Goal: Task Accomplishment & Management: Manage account settings

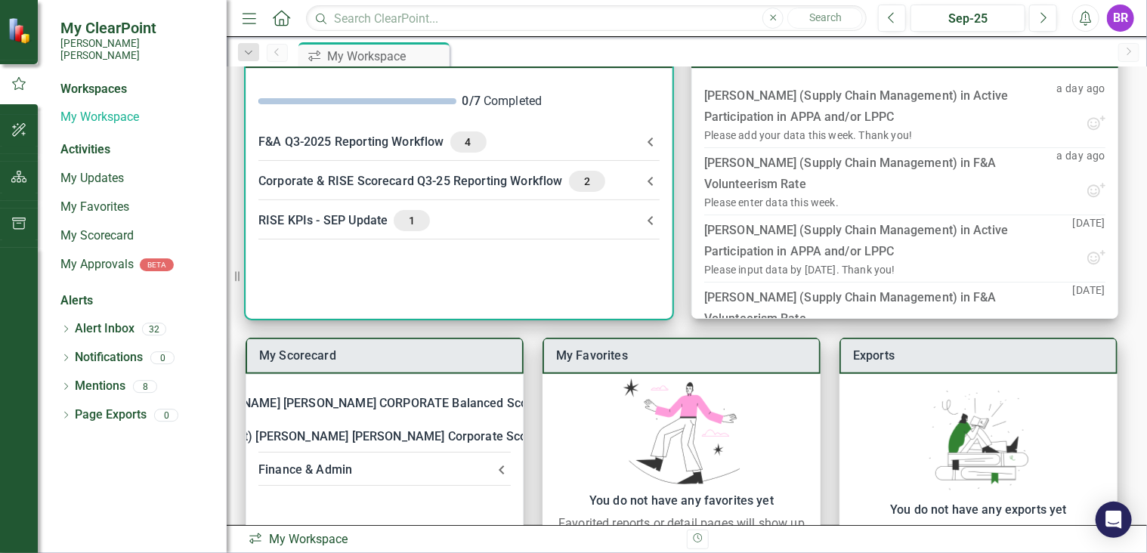
scroll to position [76, 0]
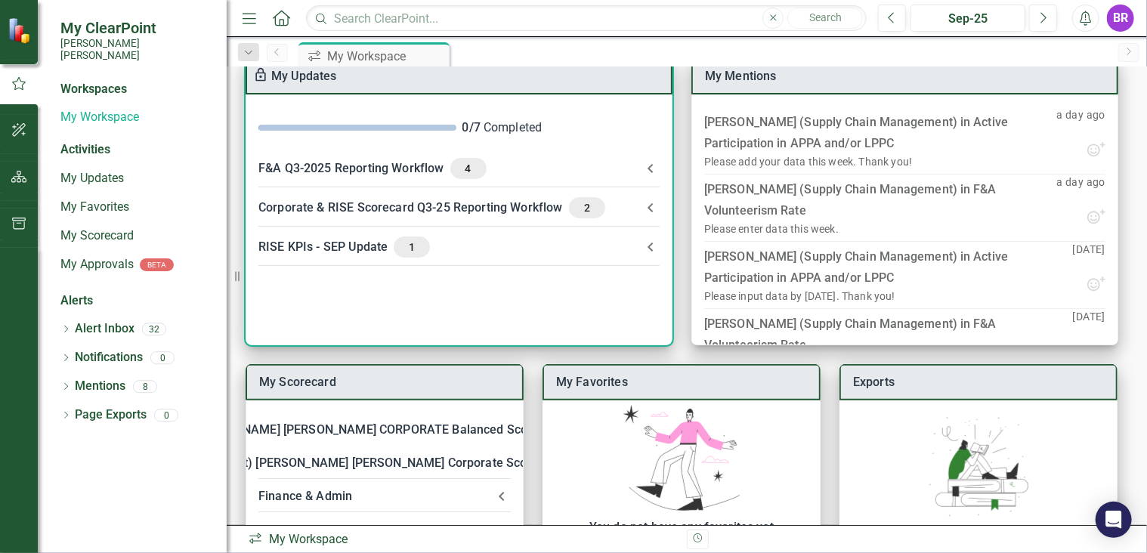
click at [653, 204] on icon at bounding box center [650, 208] width 18 height 18
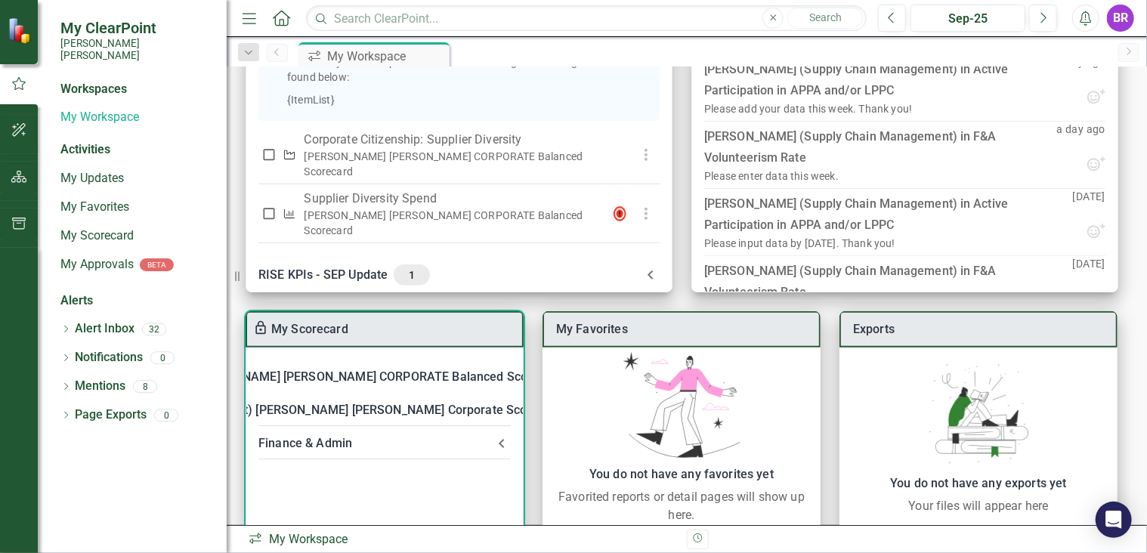
scroll to position [186, 0]
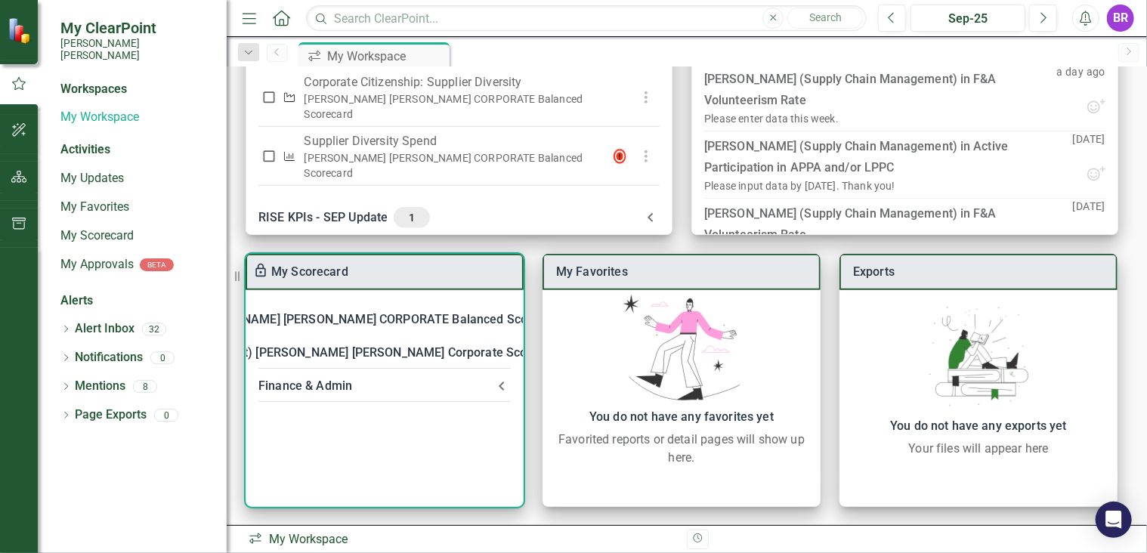
click at [502, 386] on icon at bounding box center [501, 386] width 18 height 18
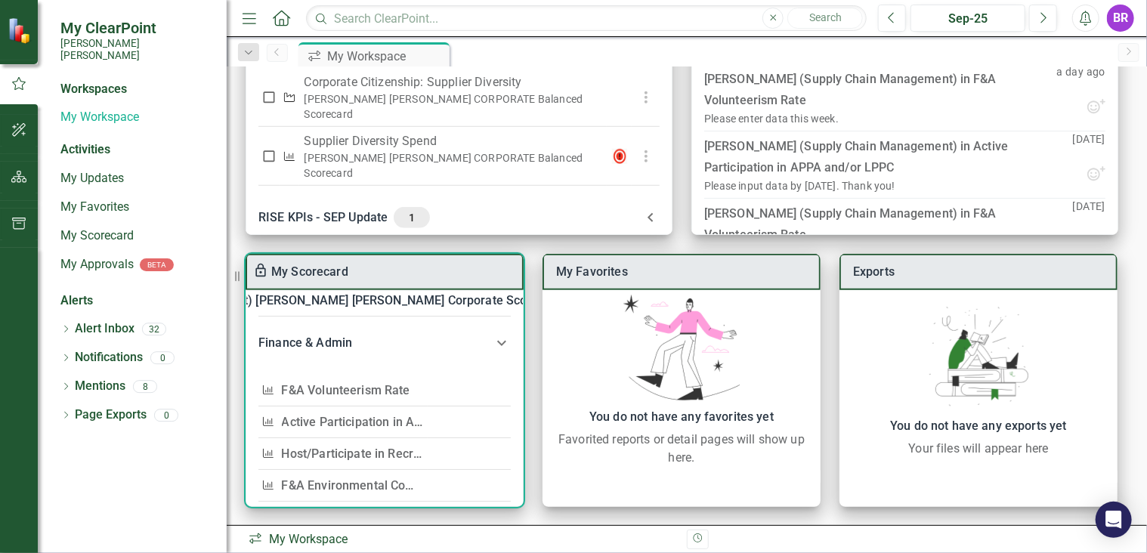
scroll to position [76, 0]
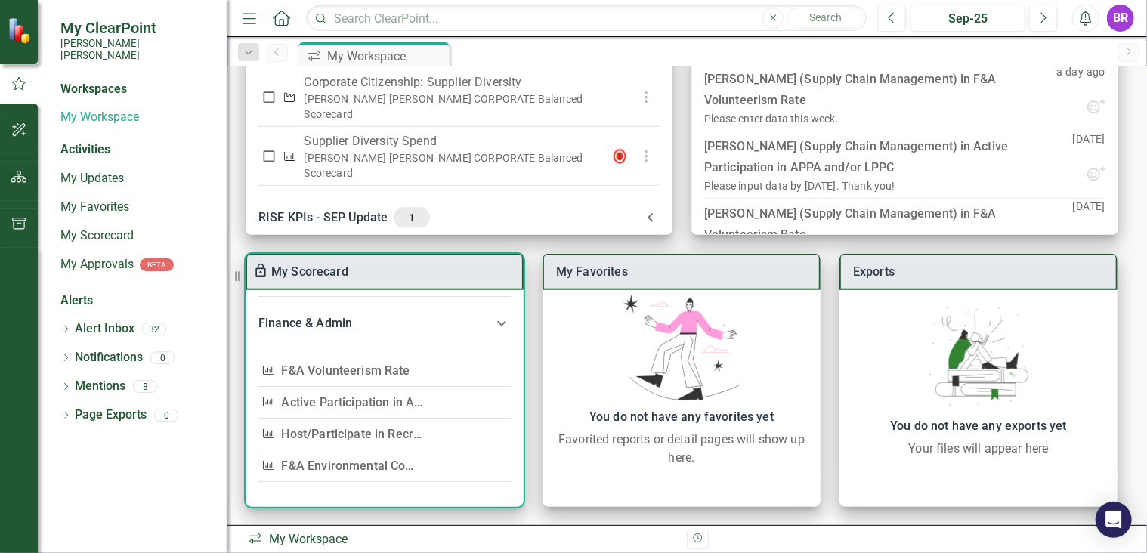
click at [369, 365] on link "F&A Volunteerism Rate" at bounding box center [346, 370] width 128 height 14
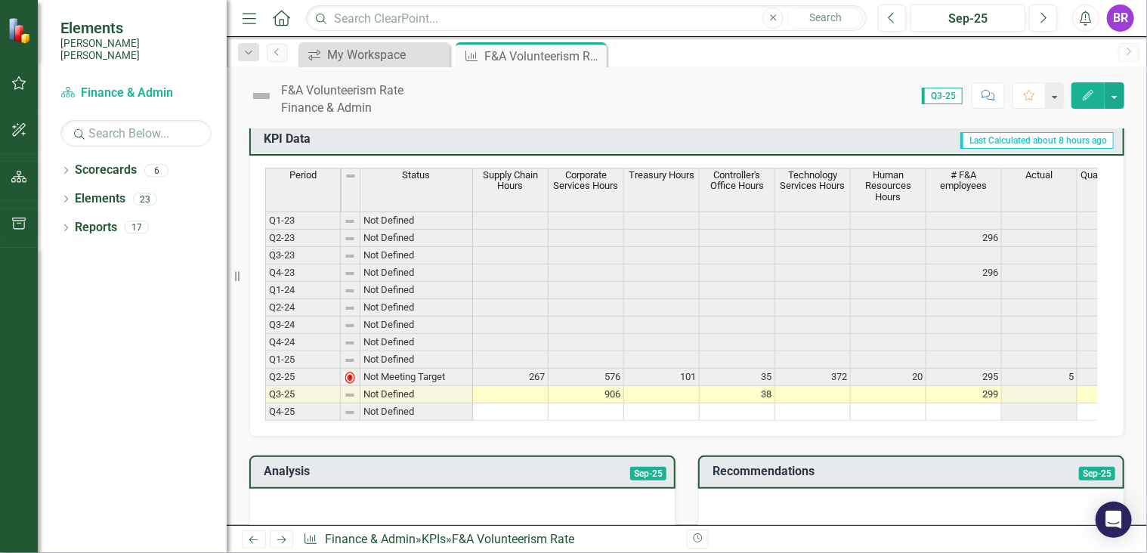
scroll to position [604, 0]
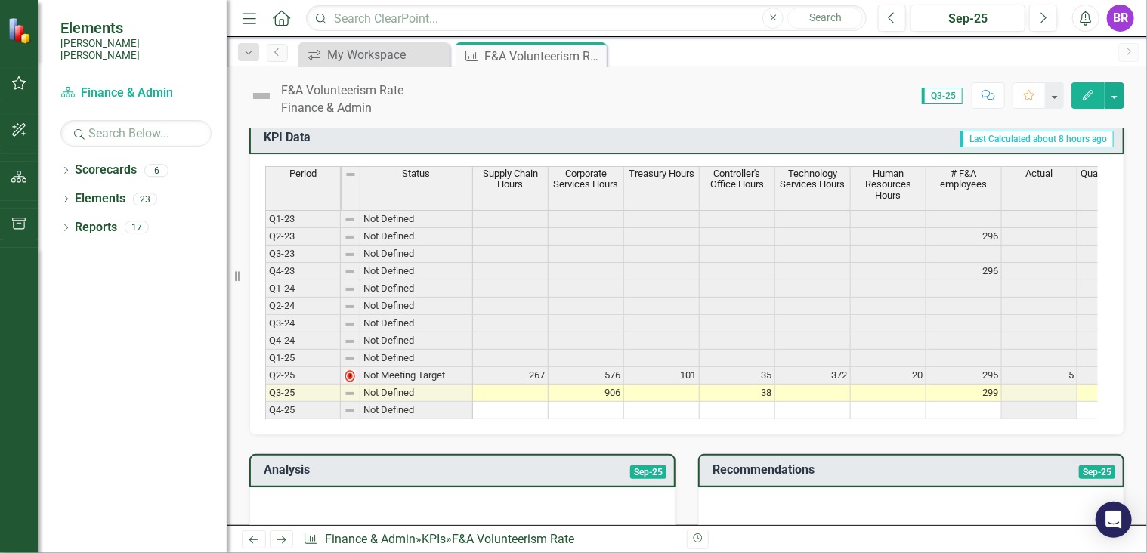
click at [538, 384] on td at bounding box center [511, 392] width 76 height 17
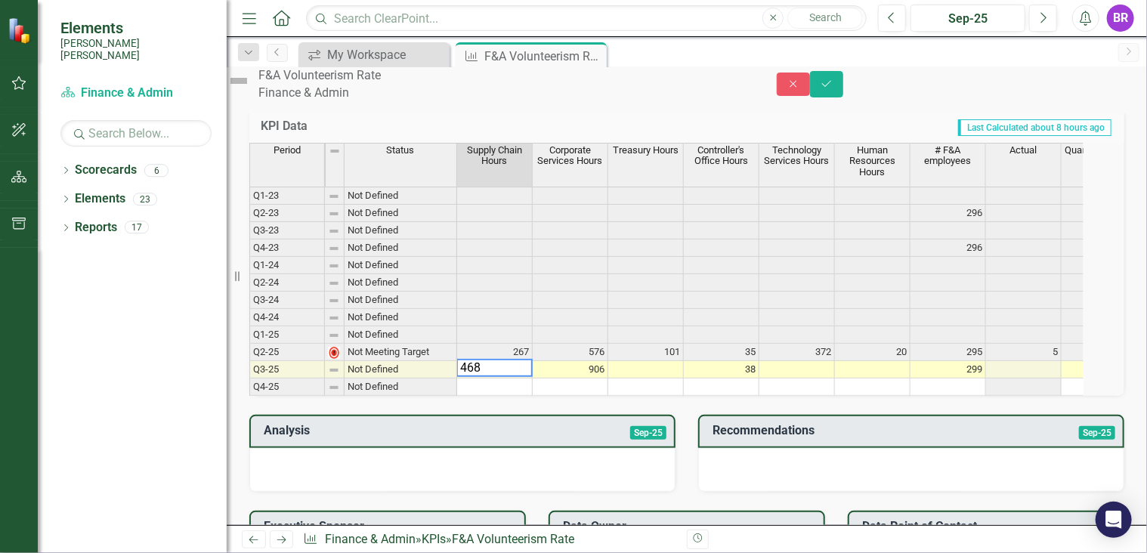
click at [889, 378] on td at bounding box center [873, 369] width 76 height 17
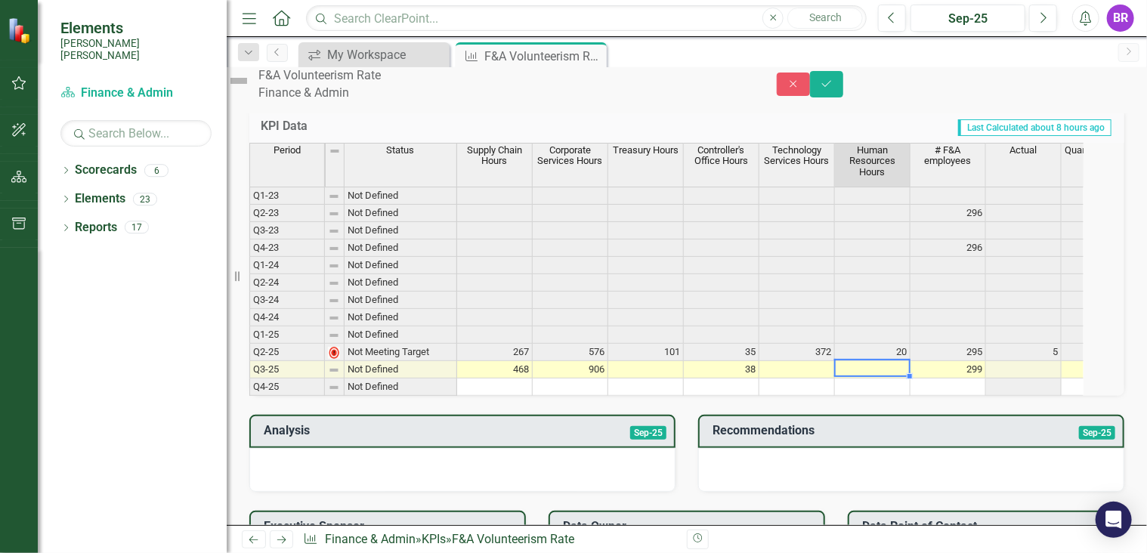
click at [526, 378] on td "468" at bounding box center [495, 369] width 76 height 17
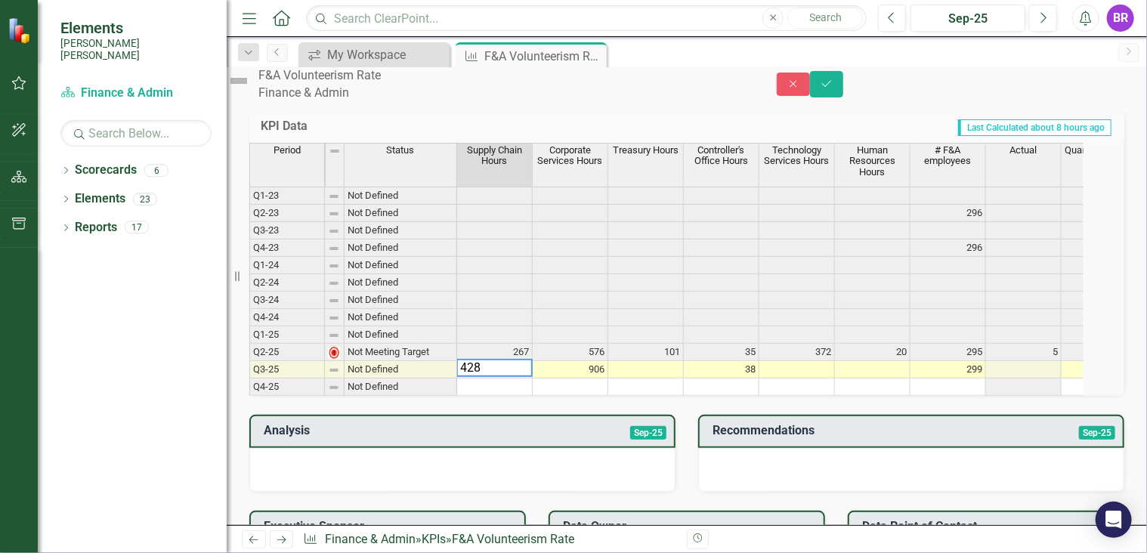
type textarea "428"
click at [608, 378] on td "906" at bounding box center [571, 369] width 76 height 17
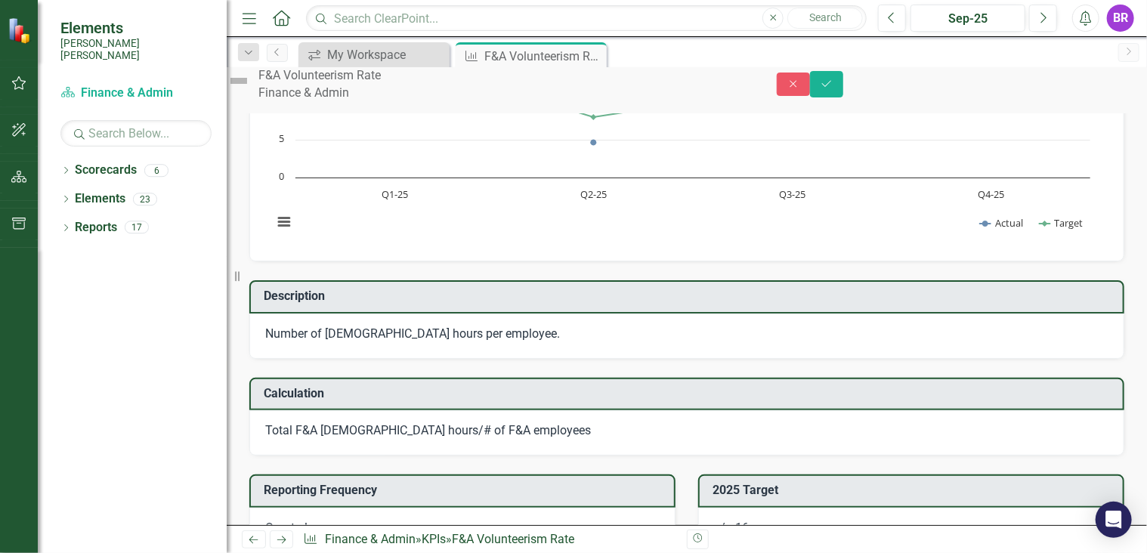
scroll to position [76, 0]
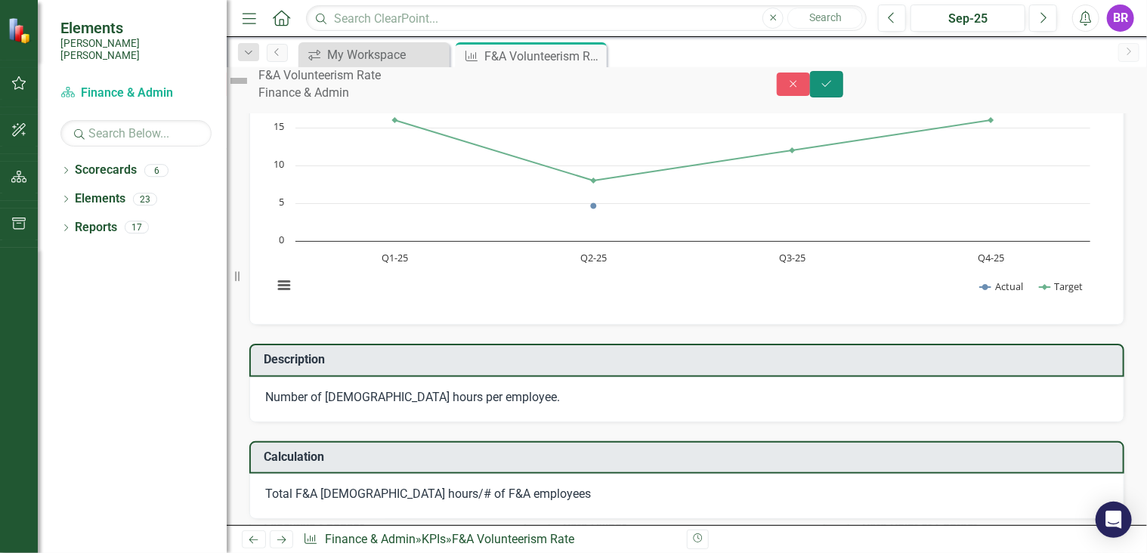
click at [843, 94] on button "Save" at bounding box center [826, 84] width 33 height 26
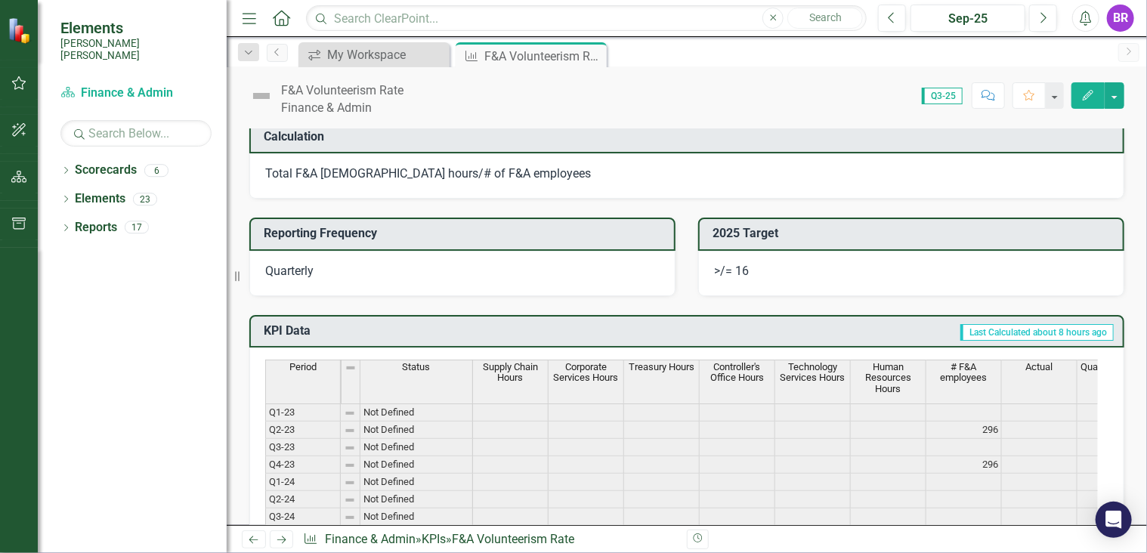
scroll to position [529, 0]
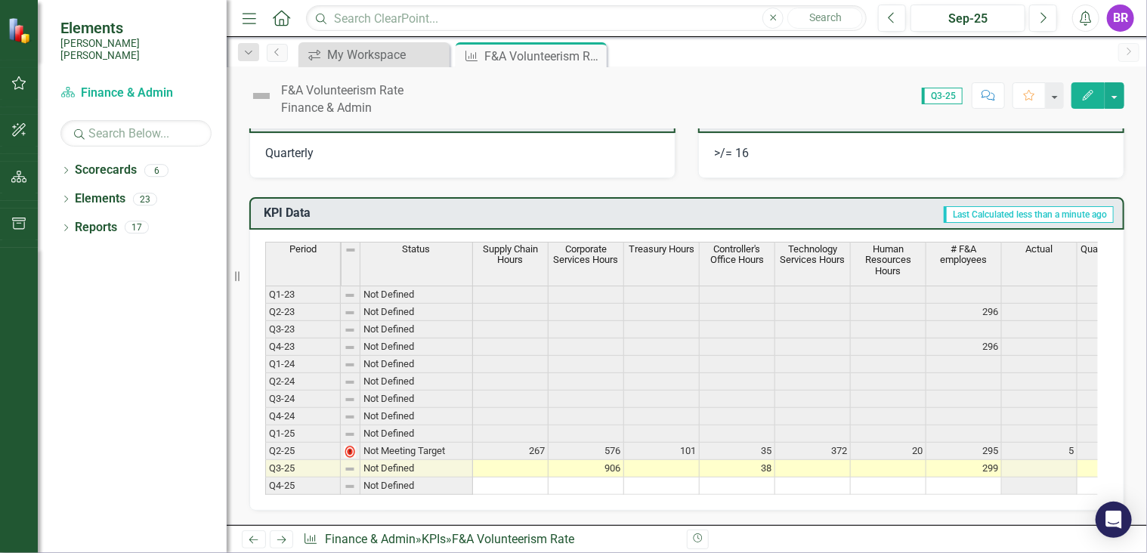
click at [528, 460] on td at bounding box center [511, 468] width 76 height 17
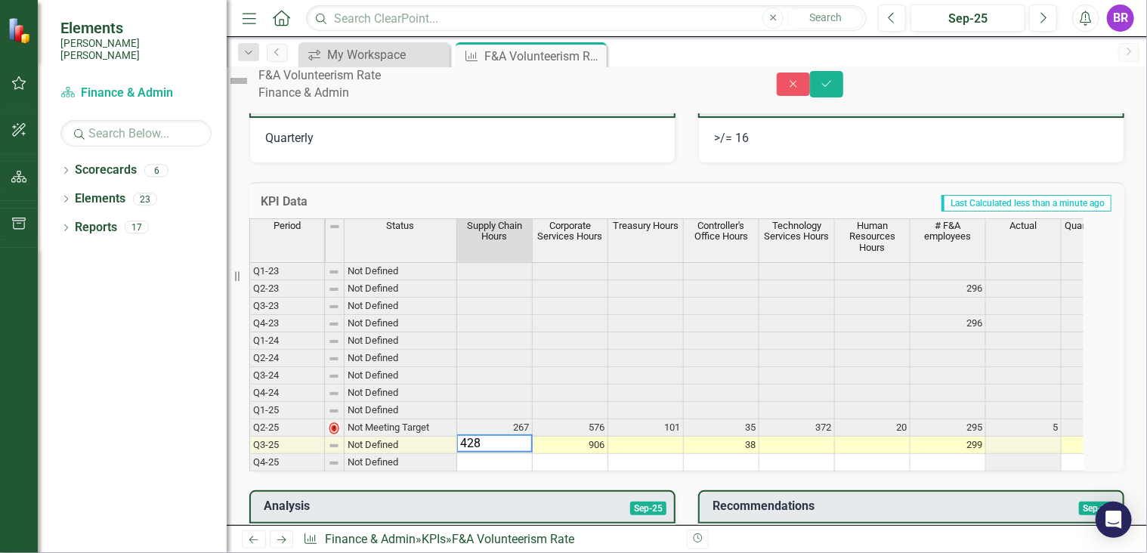
type textarea "428"
click at [649, 454] on td at bounding box center [646, 445] width 76 height 17
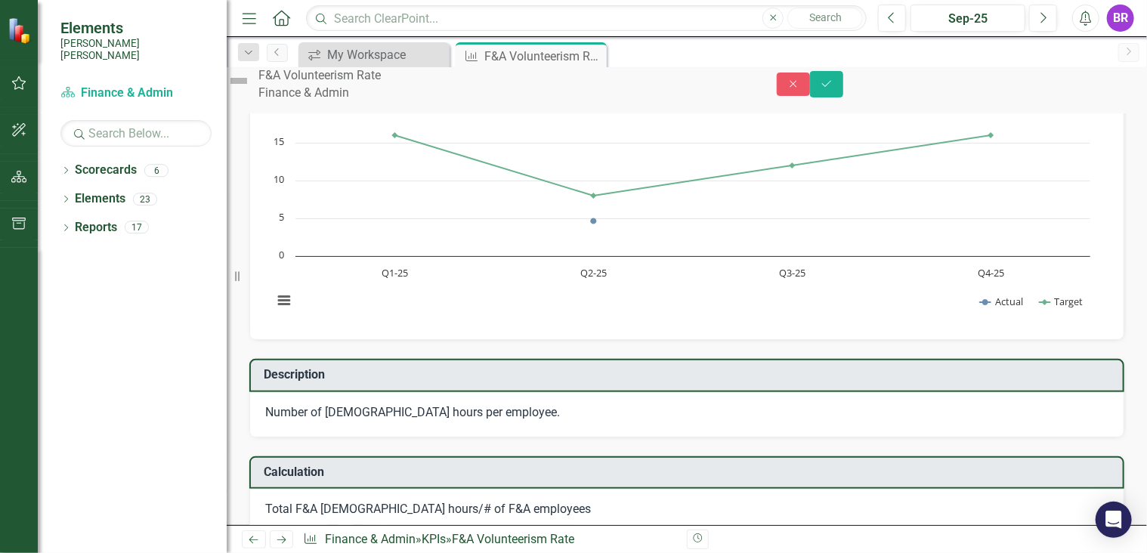
scroll to position [0, 0]
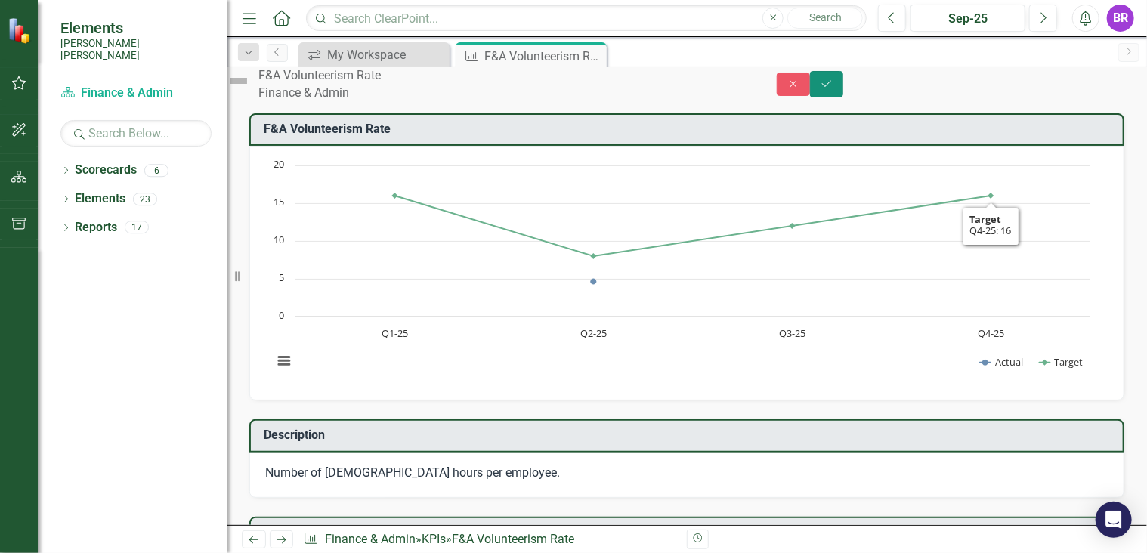
click at [833, 84] on icon "Save" at bounding box center [827, 84] width 14 height 11
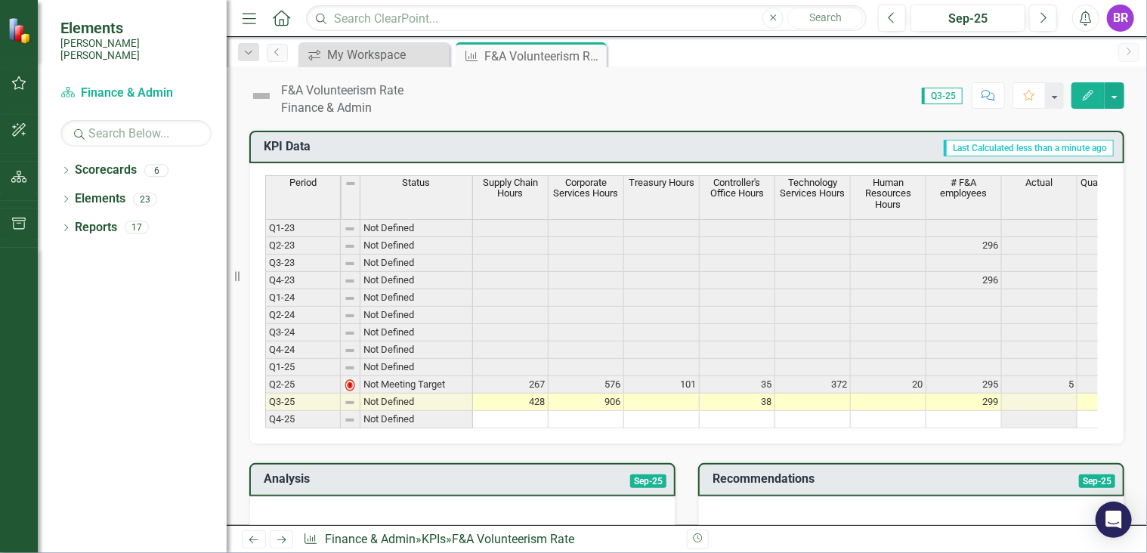
scroll to position [401, 0]
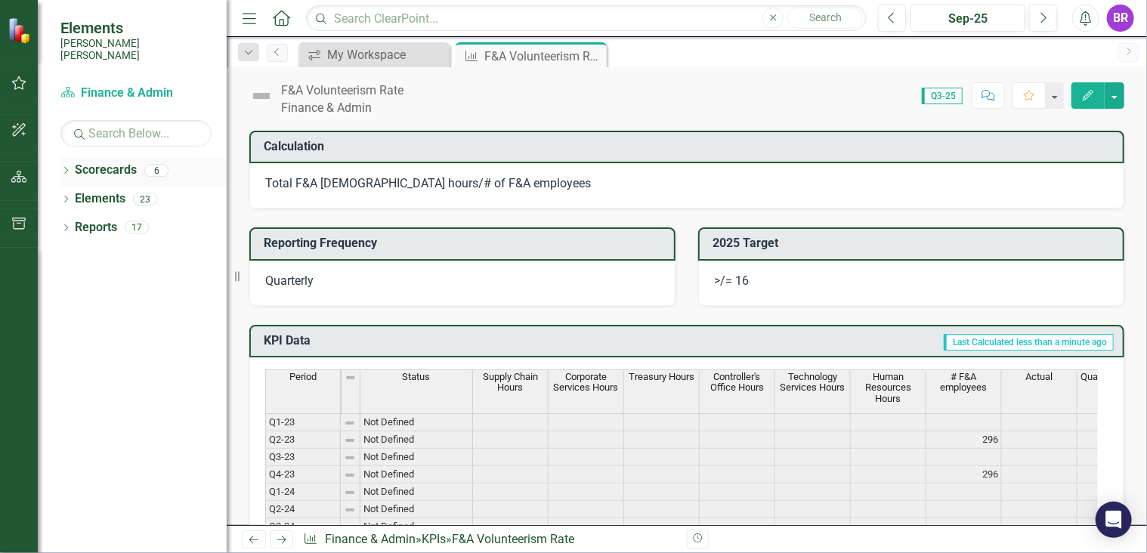
click at [66, 158] on div "Dropdown Scorecards 6" at bounding box center [143, 172] width 166 height 29
click at [73, 165] on div "Dropdown Scorecards 6" at bounding box center [143, 172] width 166 height 29
click at [83, 162] on link "Scorecards" at bounding box center [106, 170] width 62 height 17
click at [94, 162] on link "Scorecards" at bounding box center [106, 170] width 62 height 17
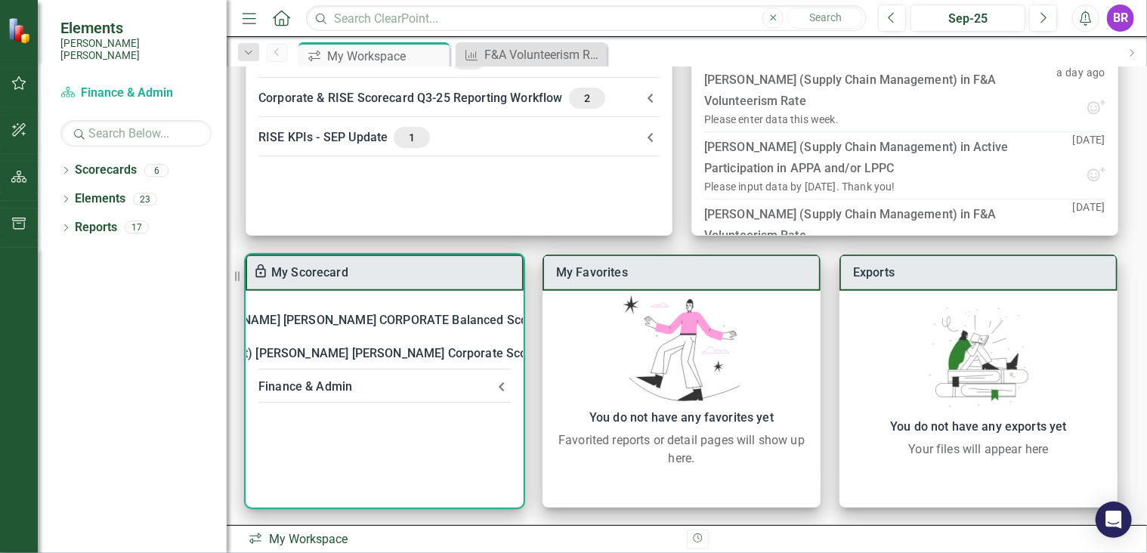
scroll to position [186, 0]
click at [329, 369] on Admin-header "Finance & Admin" at bounding box center [384, 385] width 276 height 33
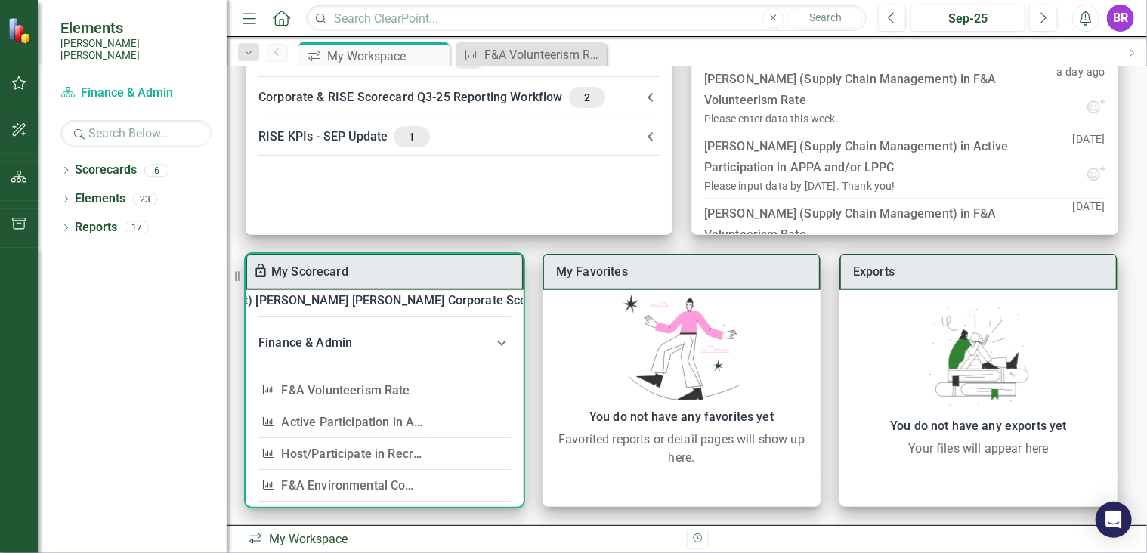
scroll to position [76, 0]
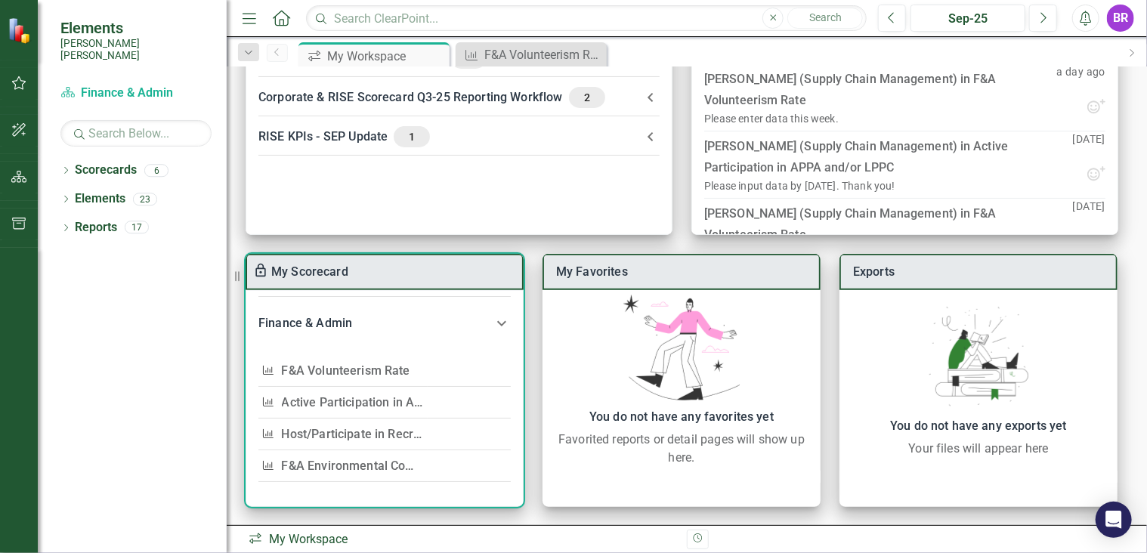
click at [379, 367] on link "F&A Volunteerism Rate" at bounding box center [346, 370] width 128 height 14
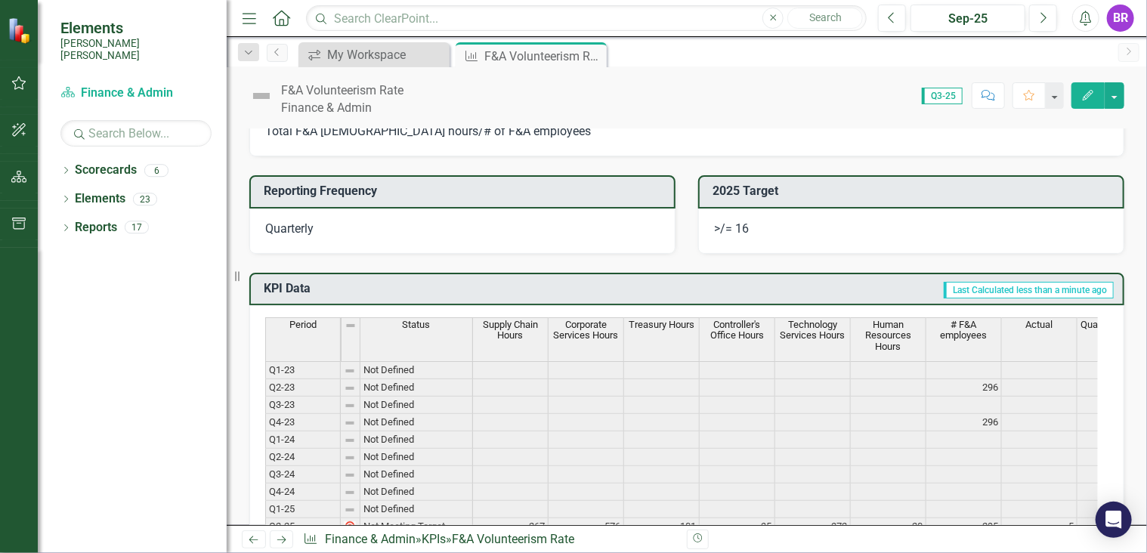
scroll to position [755, 0]
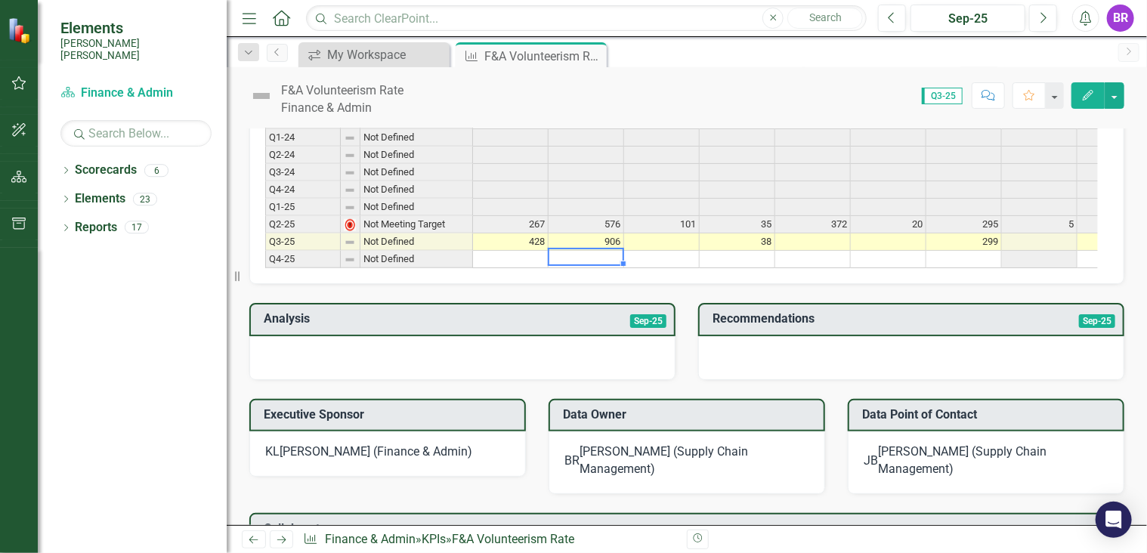
click at [583, 251] on td at bounding box center [586, 259] width 76 height 17
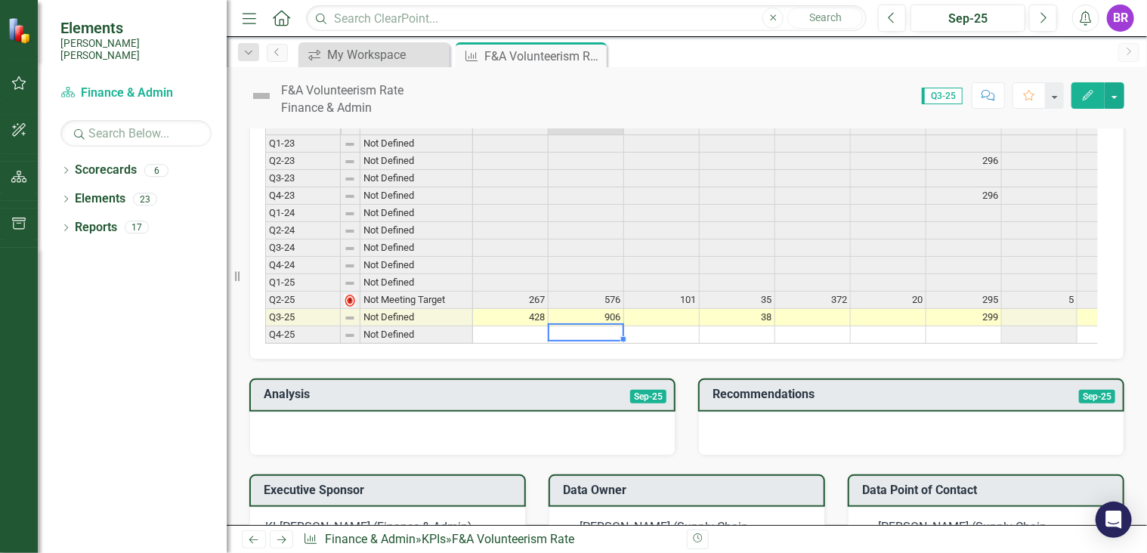
scroll to position [604, 0]
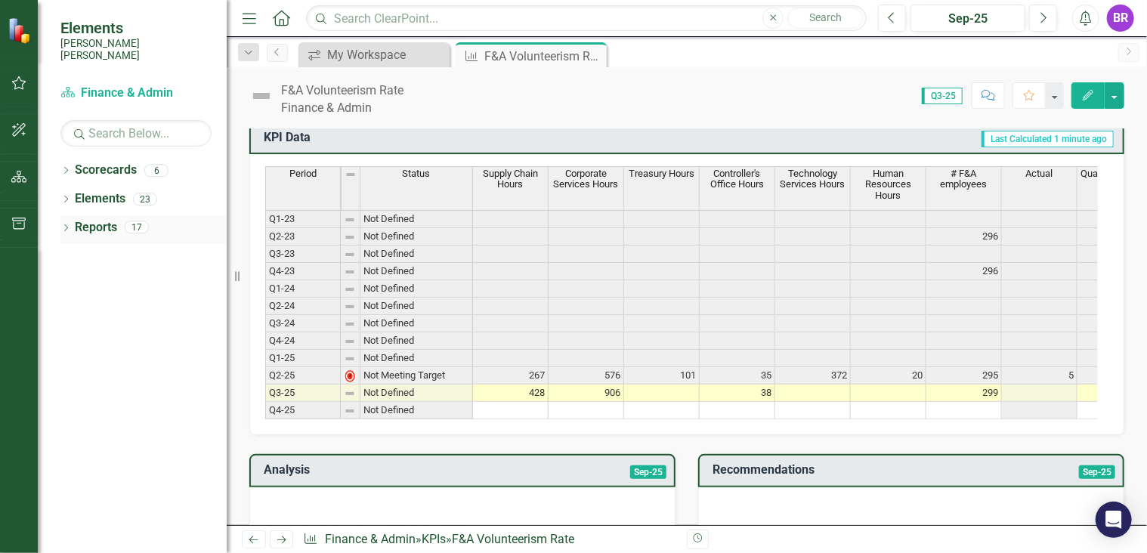
click at [69, 225] on icon "Dropdown" at bounding box center [65, 229] width 11 height 8
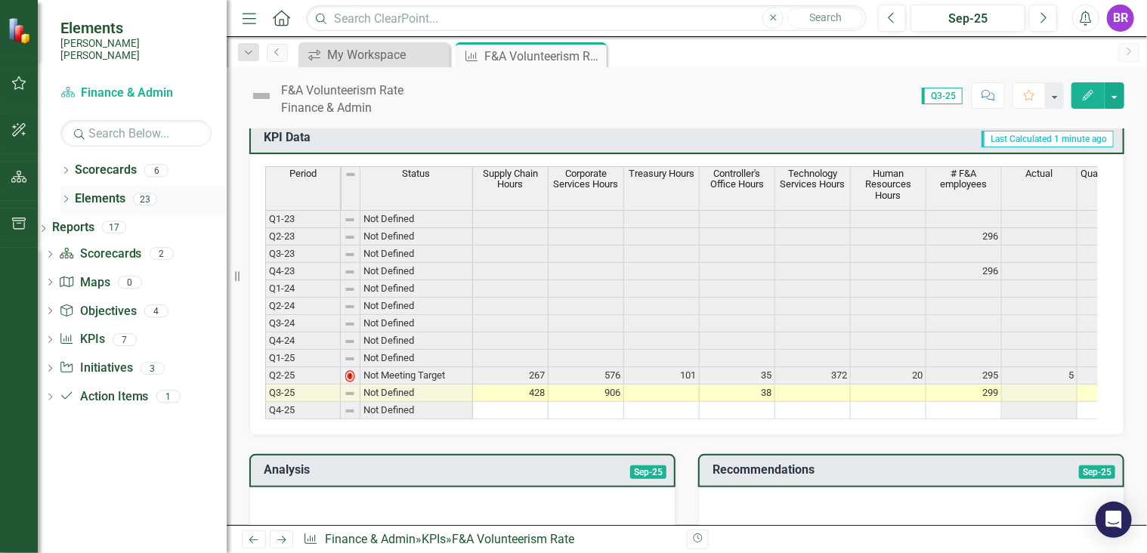
click at [69, 196] on icon "Dropdown" at bounding box center [65, 200] width 11 height 8
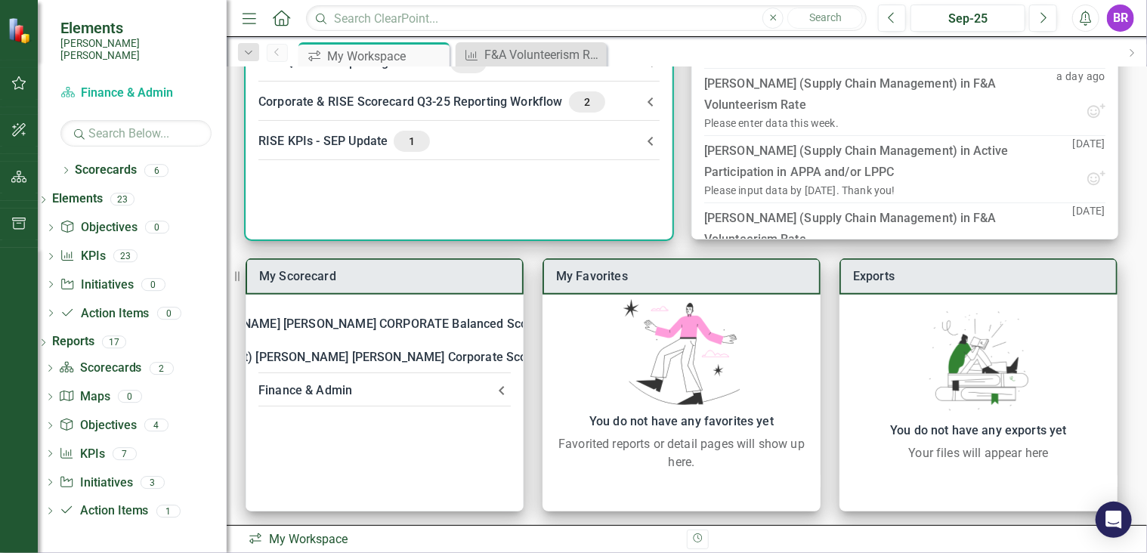
scroll to position [186, 0]
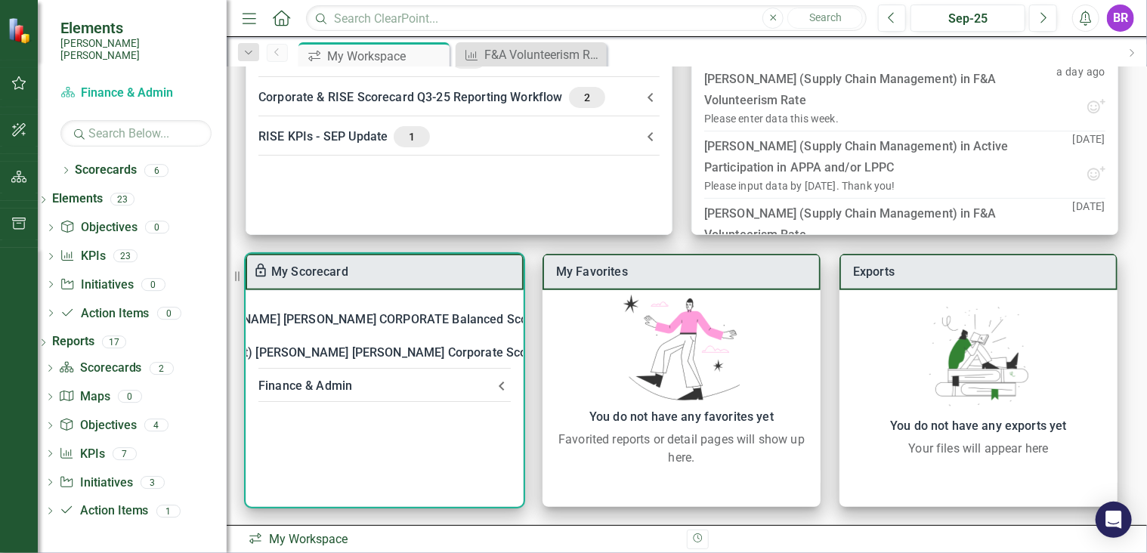
click at [427, 384] on div "Finance & Admin" at bounding box center [375, 385] width 234 height 21
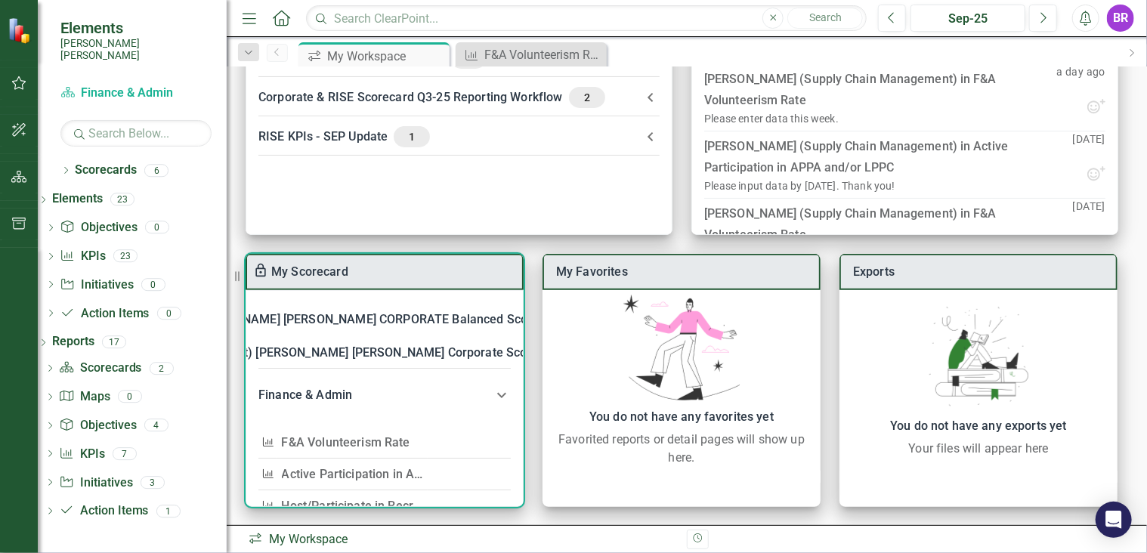
scroll to position [76, 0]
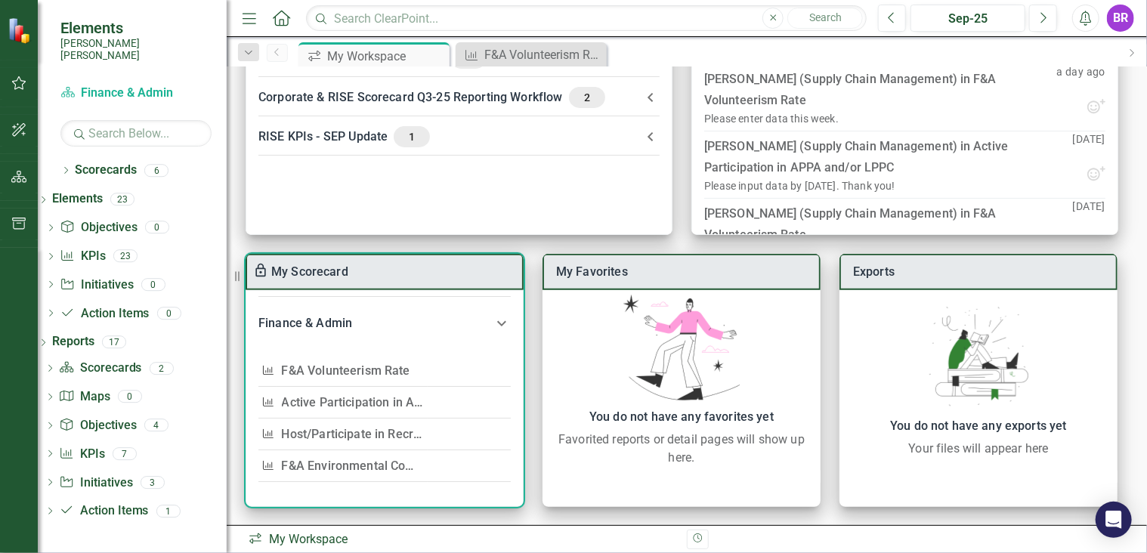
click at [415, 395] on link "Active Participation in APPA and/or LPPC" at bounding box center [396, 402] width 229 height 14
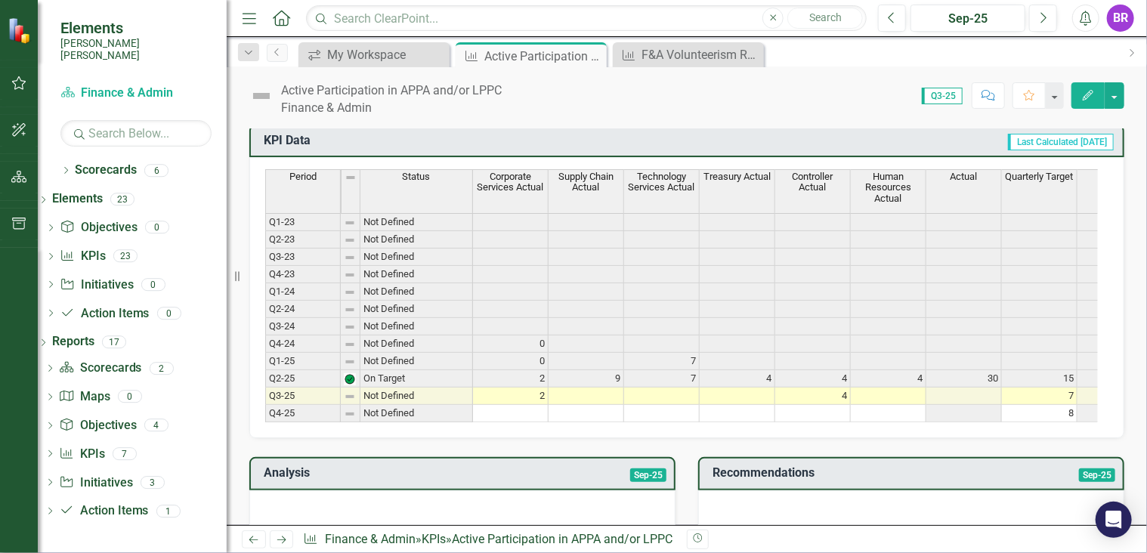
scroll to position [604, 0]
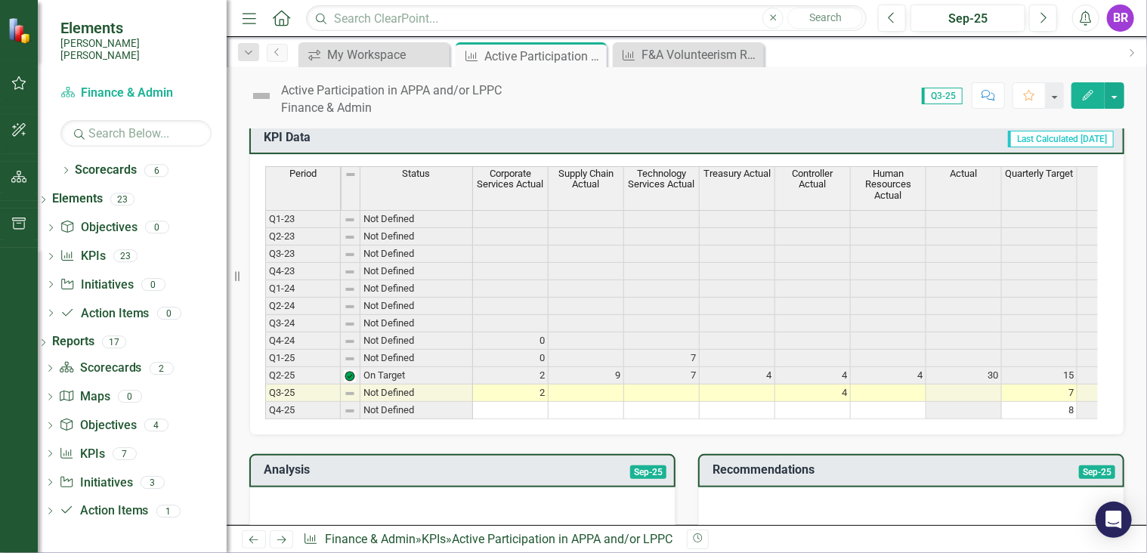
click at [609, 384] on td at bounding box center [586, 392] width 76 height 17
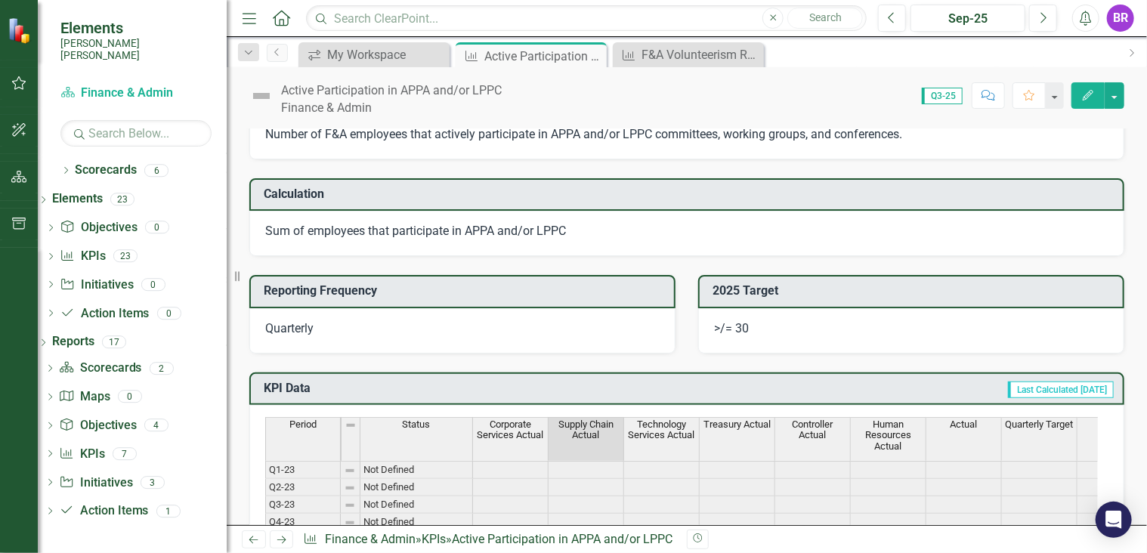
scroll to position [580, 0]
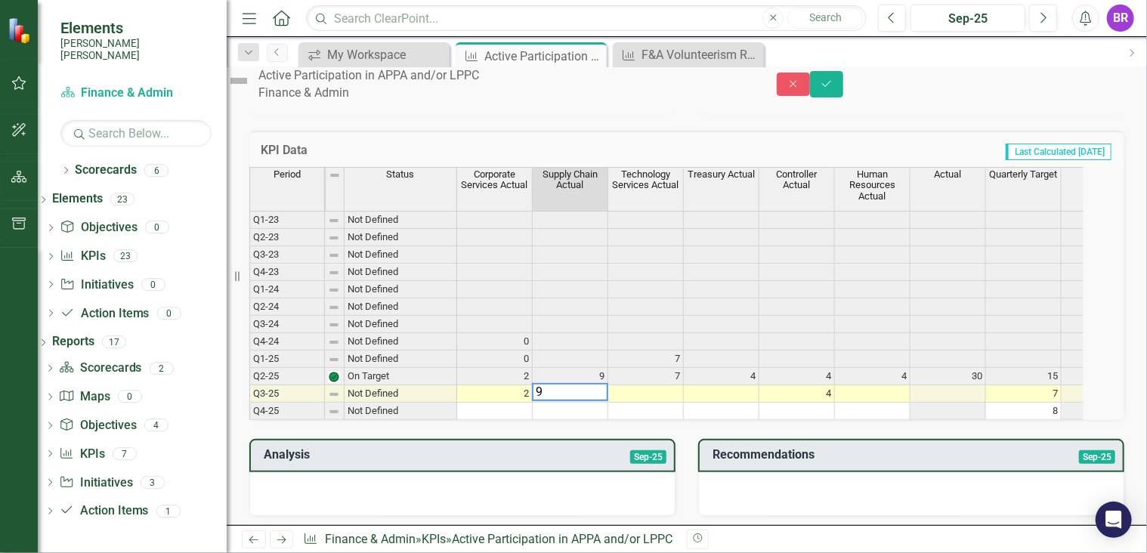
type textarea "9"
click at [667, 403] on td at bounding box center [646, 393] width 76 height 17
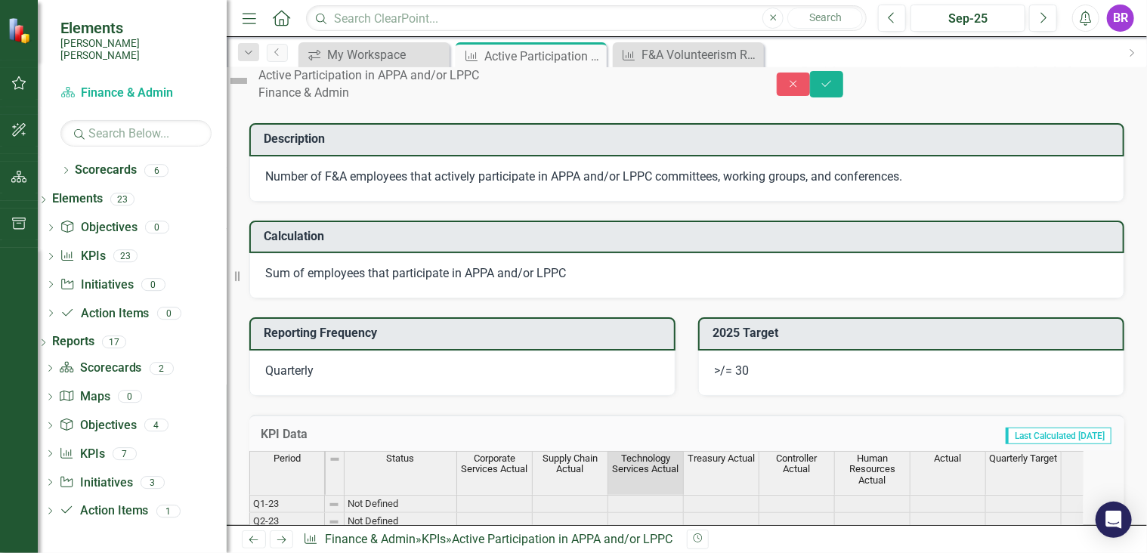
scroll to position [202, 0]
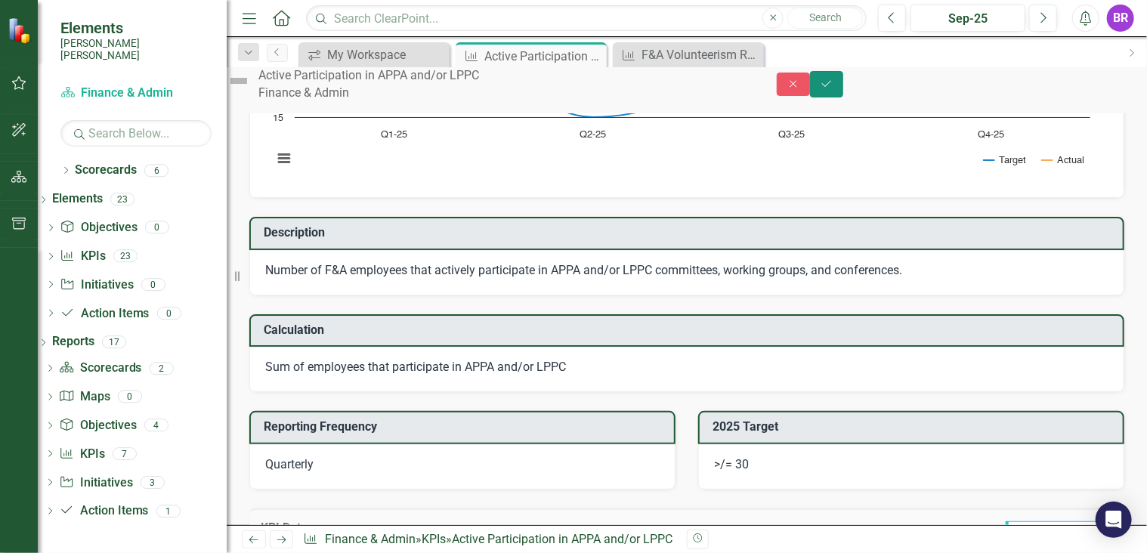
click at [843, 97] on button "Save" at bounding box center [826, 84] width 33 height 26
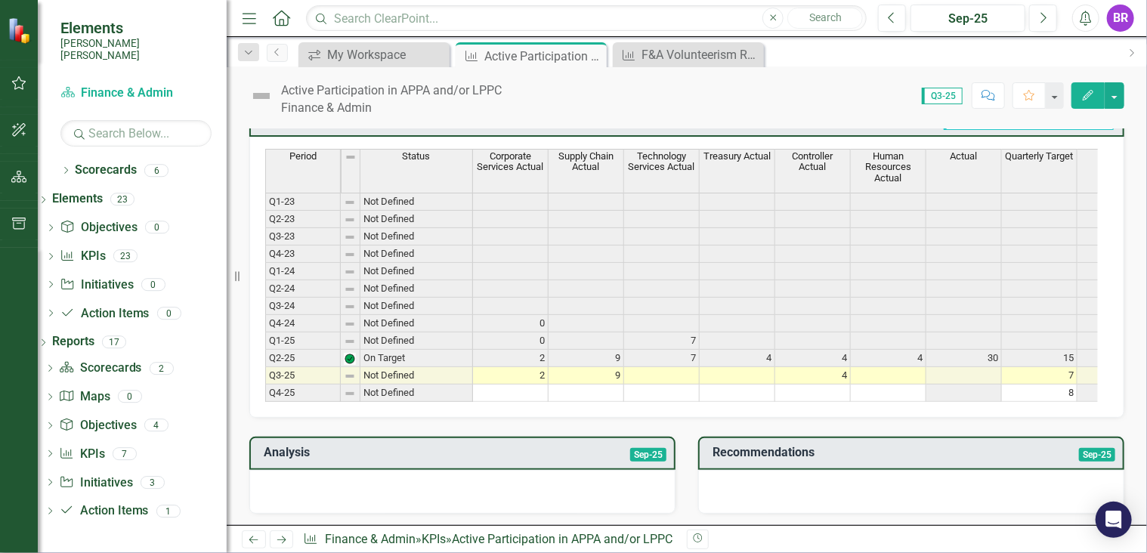
scroll to position [529, 0]
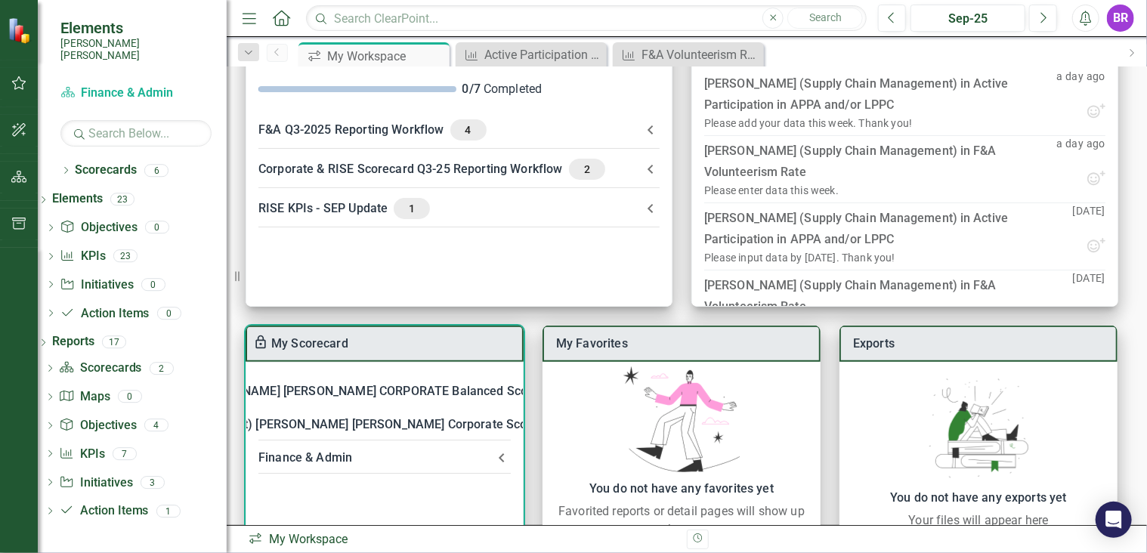
scroll to position [186, 0]
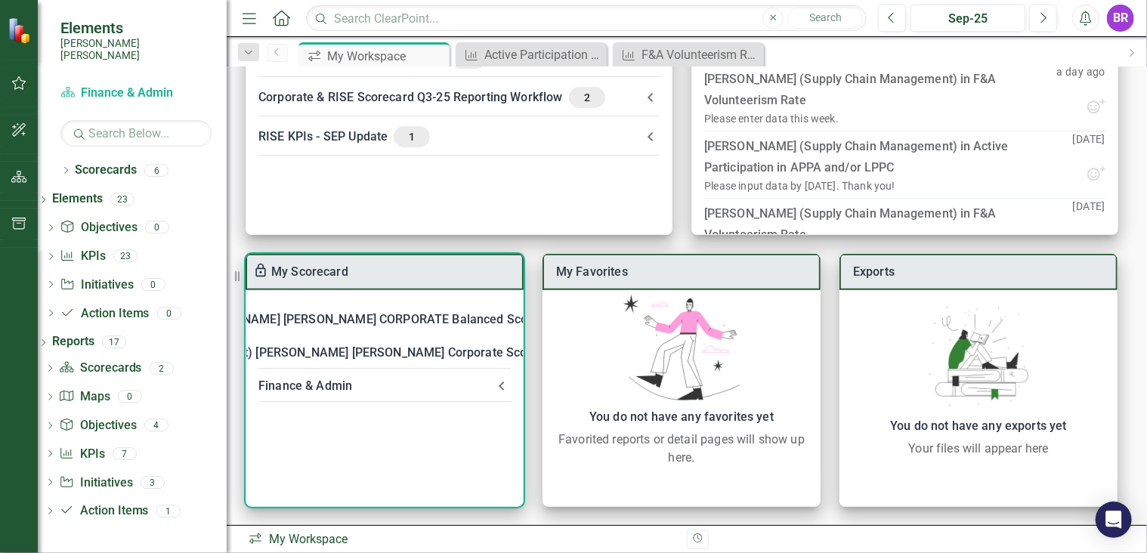
click at [412, 377] on div "Finance & Admin" at bounding box center [375, 385] width 234 height 21
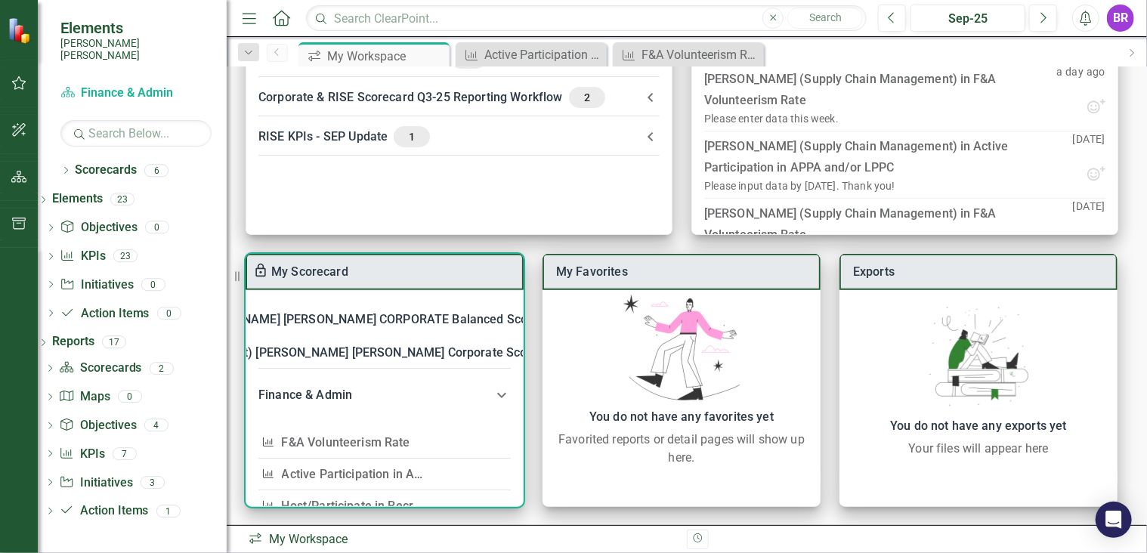
scroll to position [76, 0]
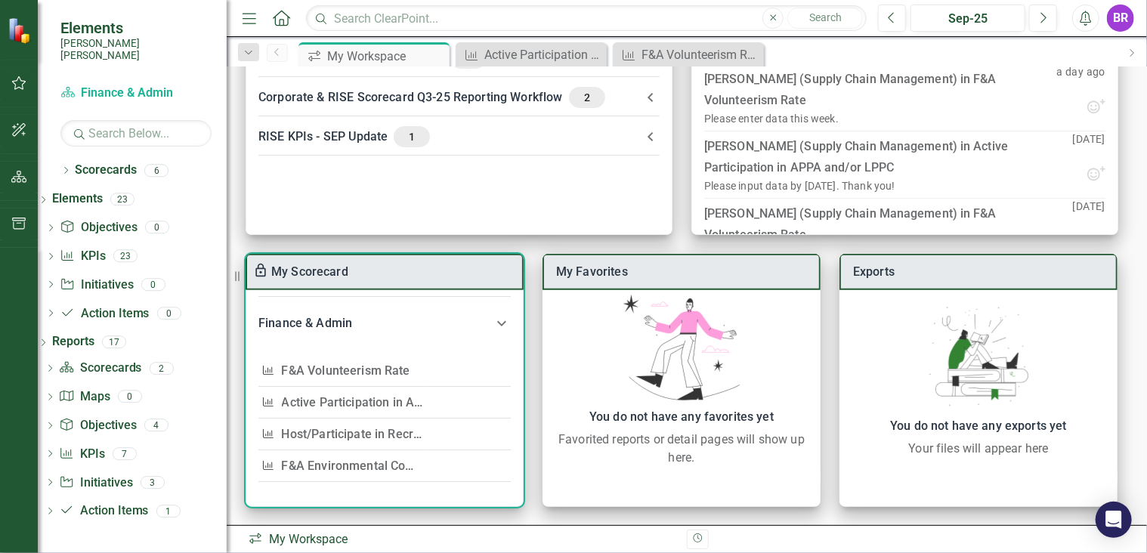
click at [403, 427] on link "Host/Participate in Recruiting Events" at bounding box center [383, 434] width 203 height 14
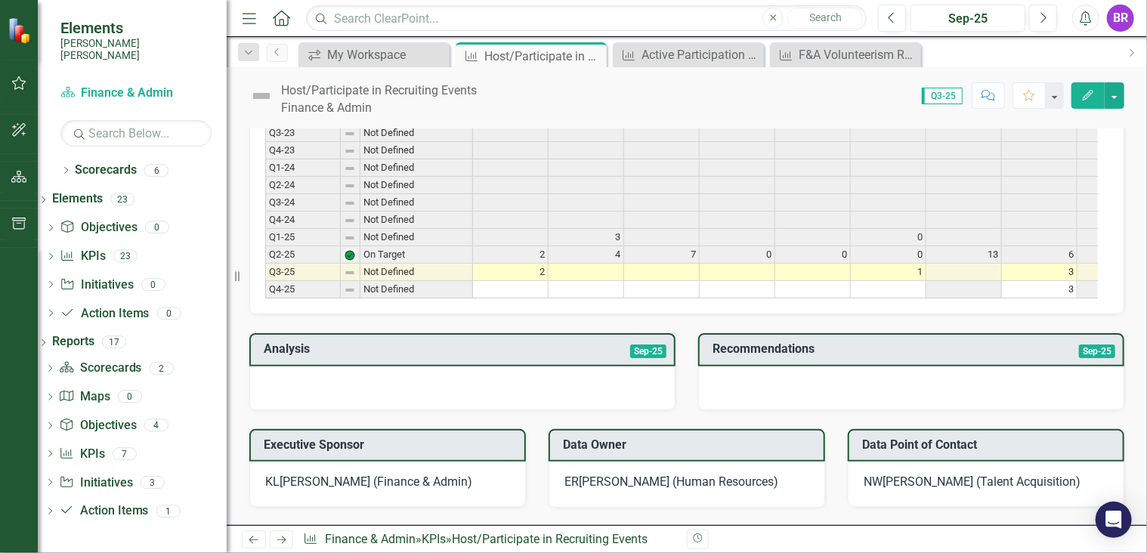
scroll to position [604, 0]
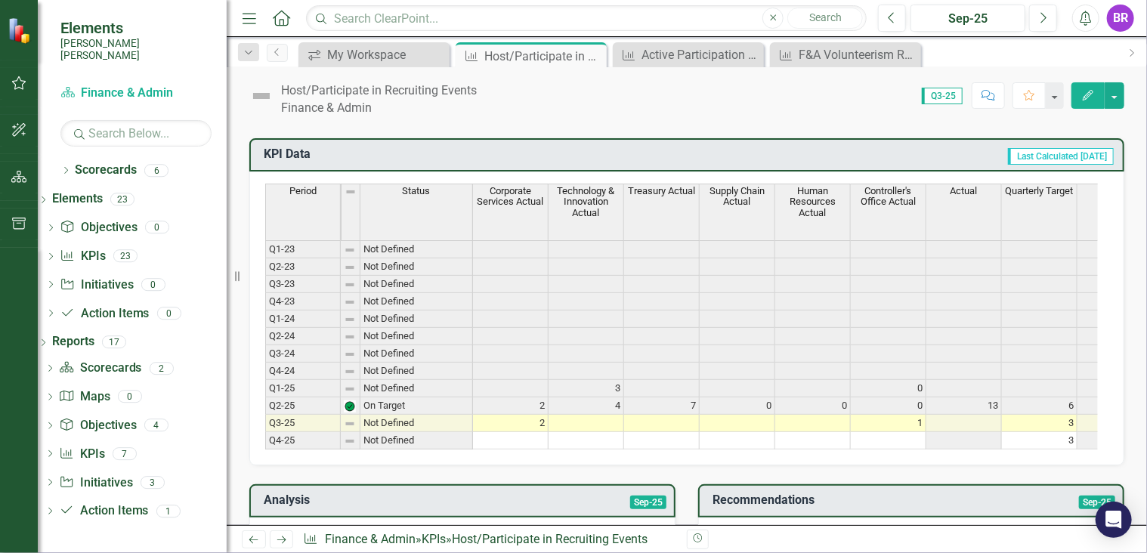
click at [757, 415] on td at bounding box center [737, 423] width 76 height 17
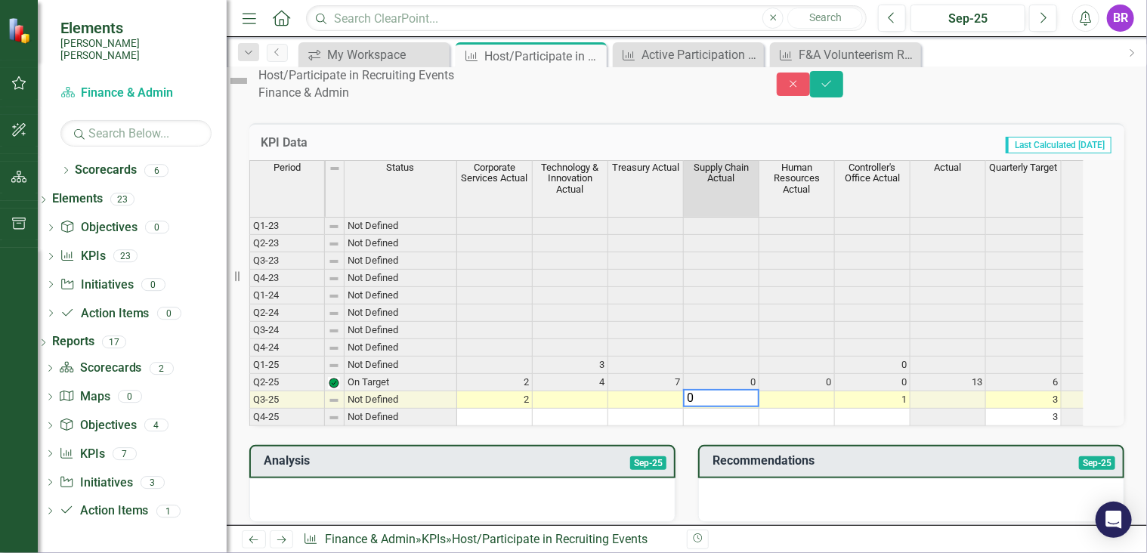
type textarea "0"
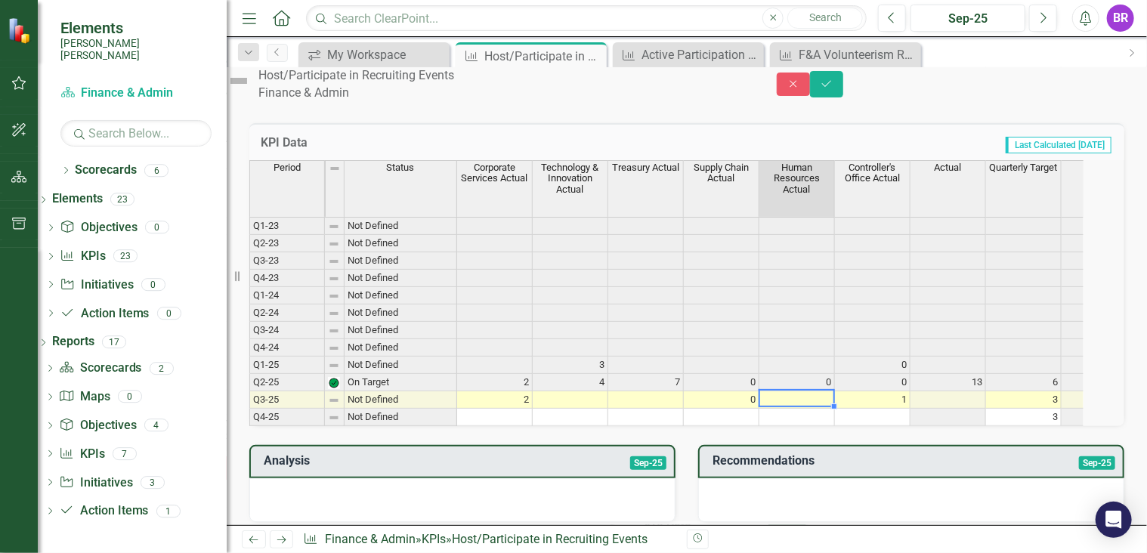
click at [833, 409] on td at bounding box center [797, 399] width 76 height 17
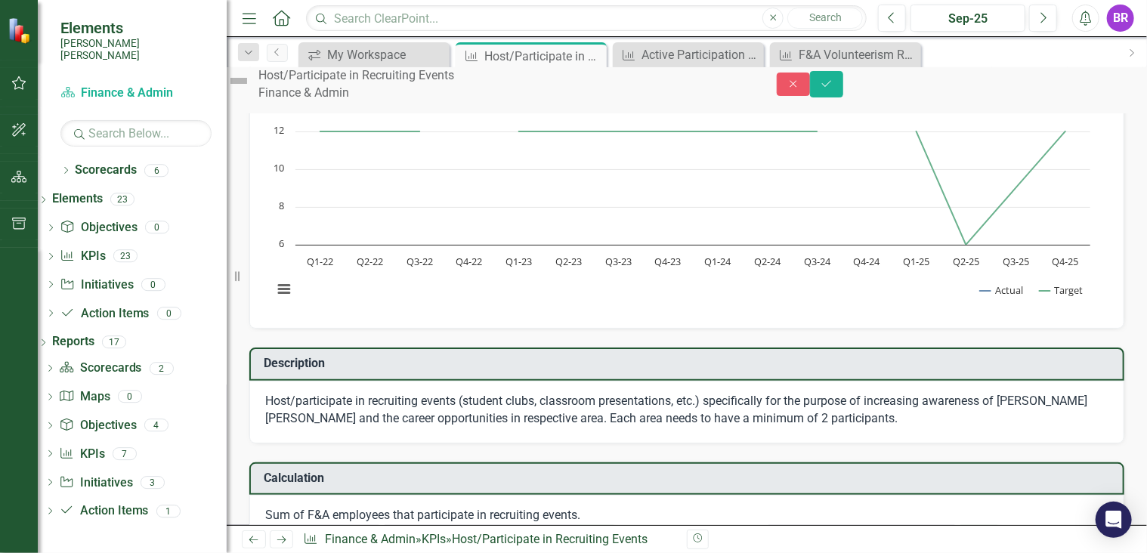
scroll to position [0, 0]
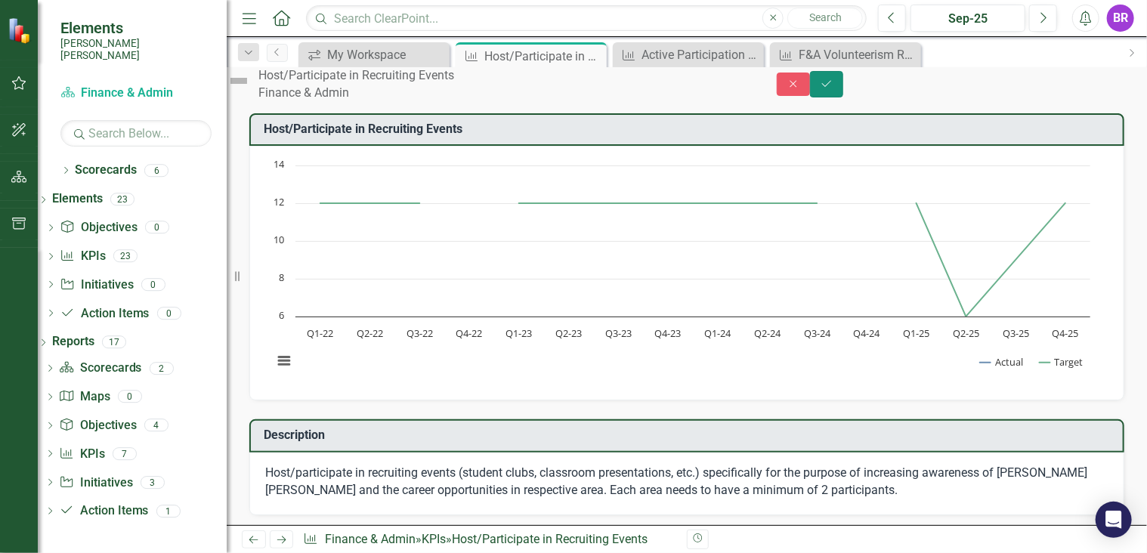
click at [833, 84] on icon "Save" at bounding box center [827, 84] width 14 height 11
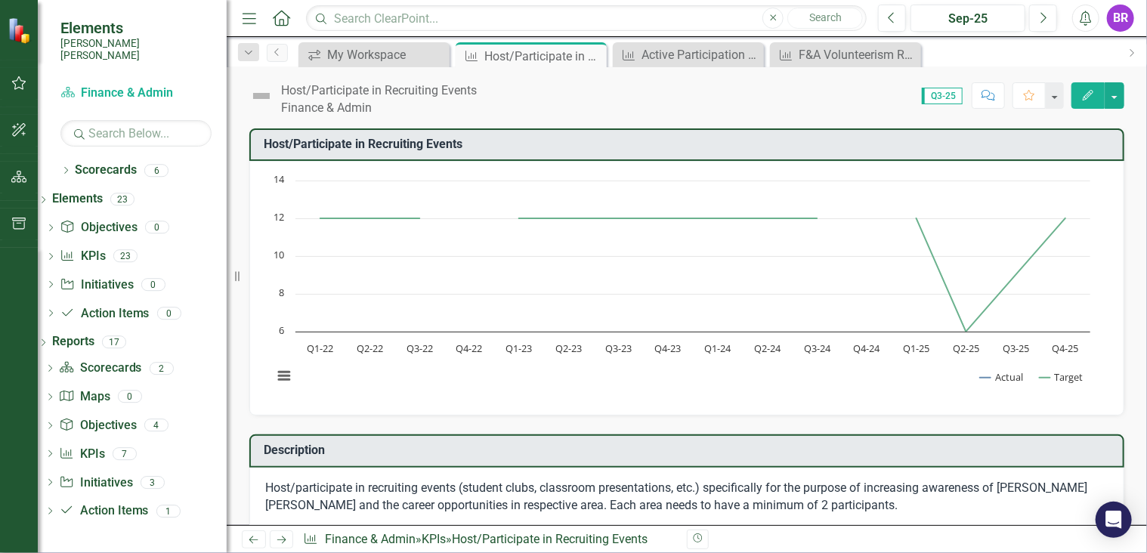
scroll to position [302, 0]
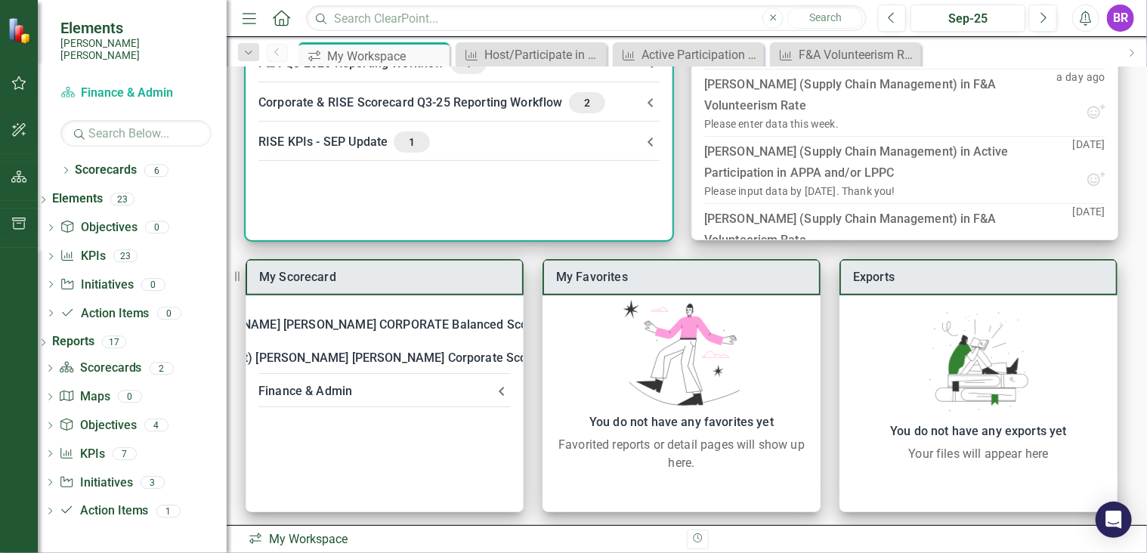
scroll to position [186, 0]
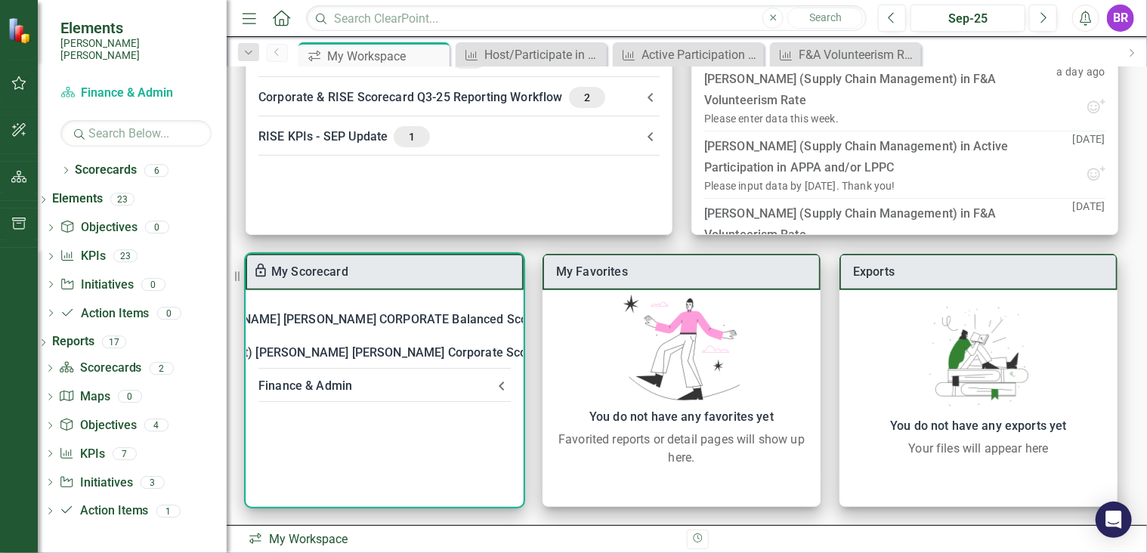
click at [353, 387] on div "Finance & Admin" at bounding box center [375, 385] width 234 height 21
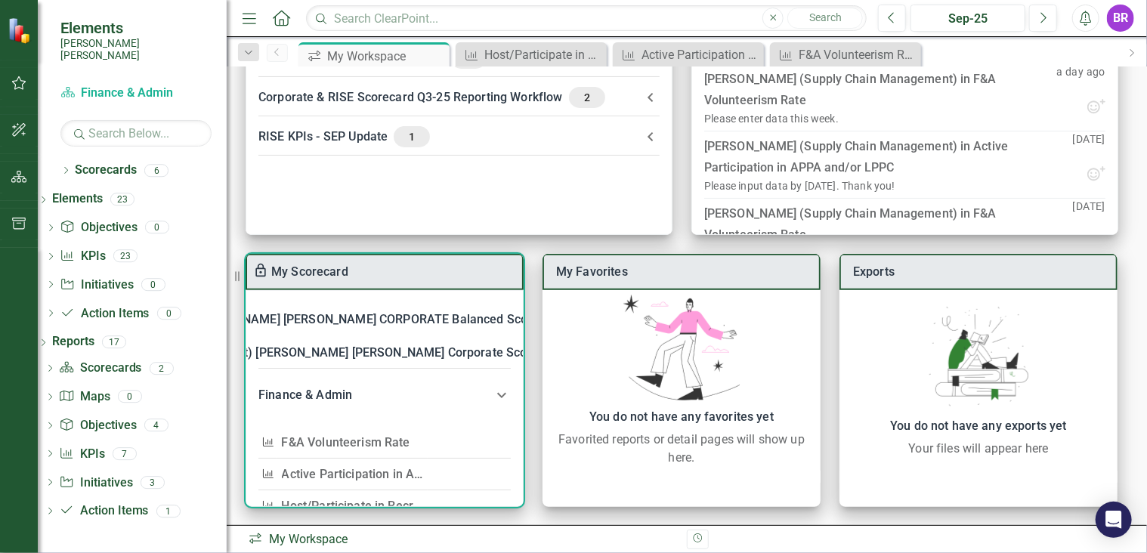
scroll to position [76, 0]
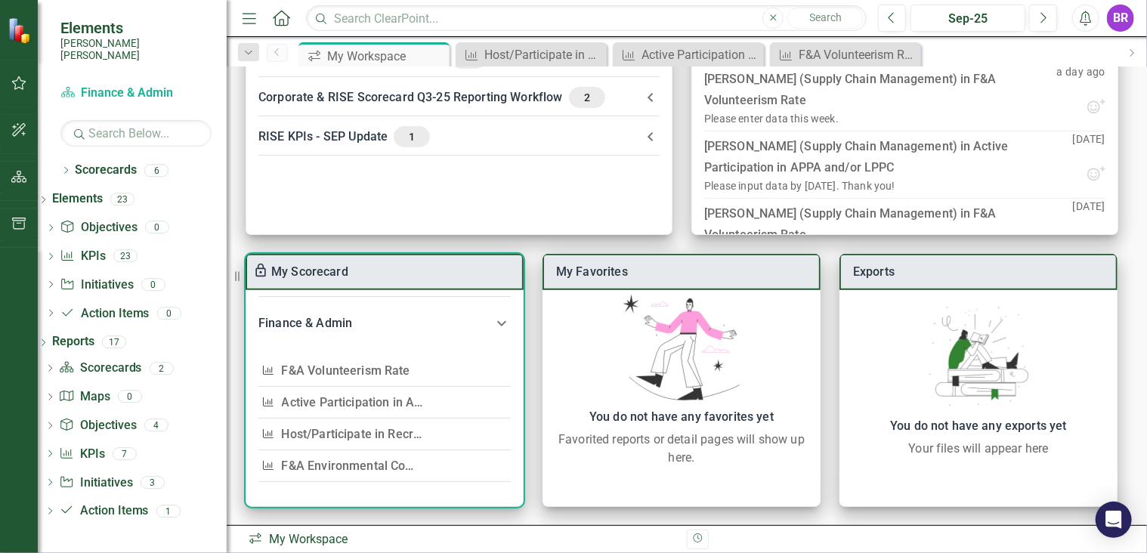
click at [375, 458] on link "F&A Environmental Compliance" at bounding box center [369, 465] width 174 height 14
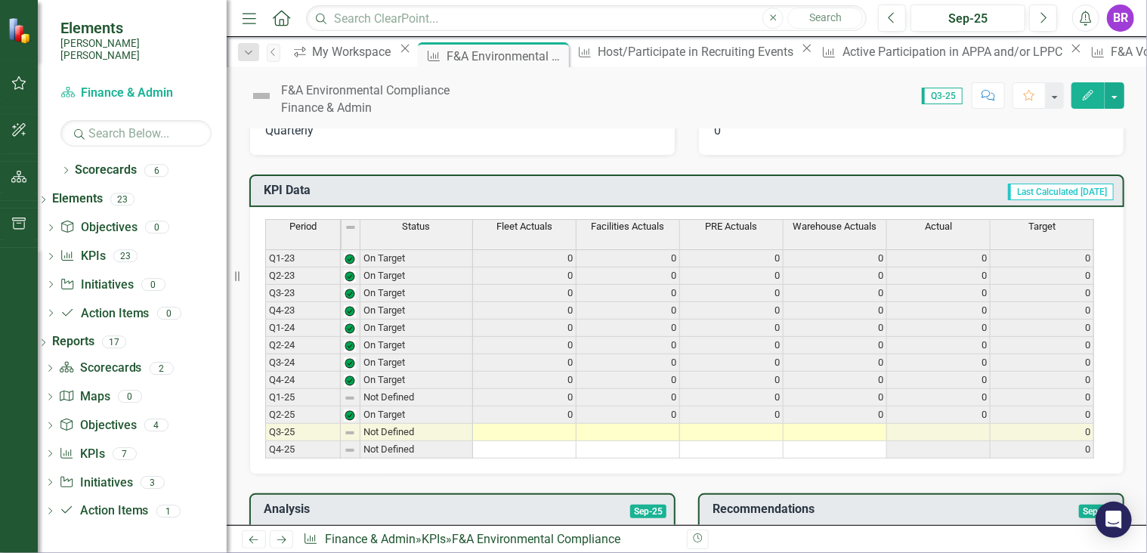
scroll to position [529, 0]
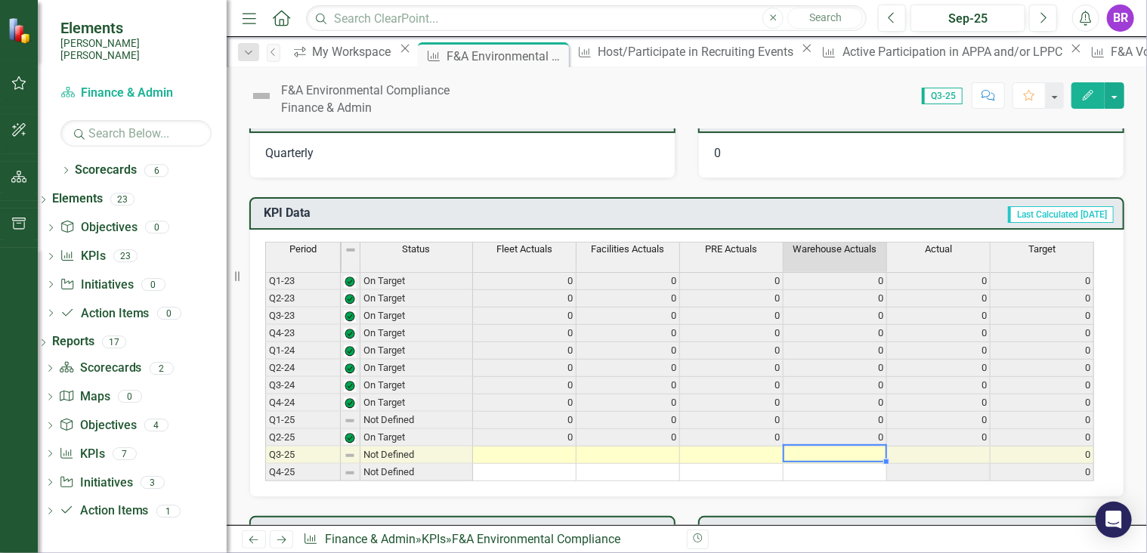
click at [798, 446] on td at bounding box center [834, 454] width 103 height 17
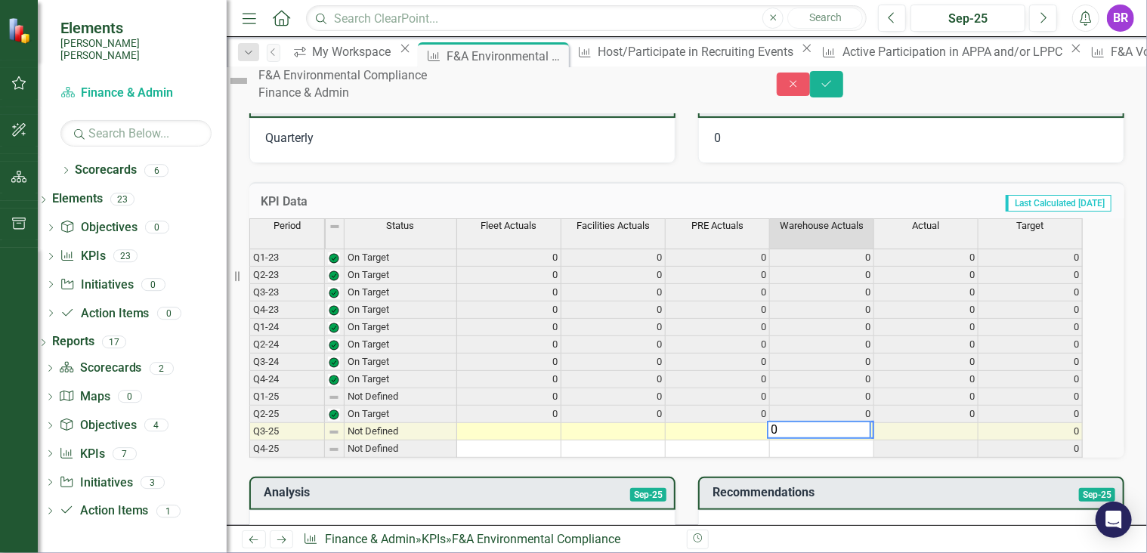
type textarea "0"
click at [955, 440] on td at bounding box center [926, 431] width 104 height 17
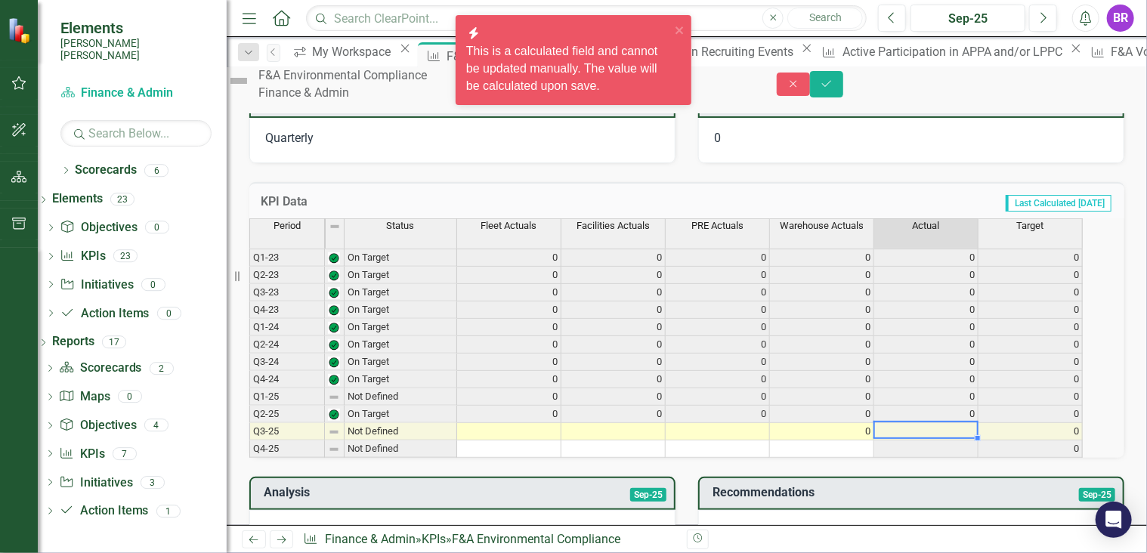
click at [752, 440] on td at bounding box center [717, 431] width 104 height 17
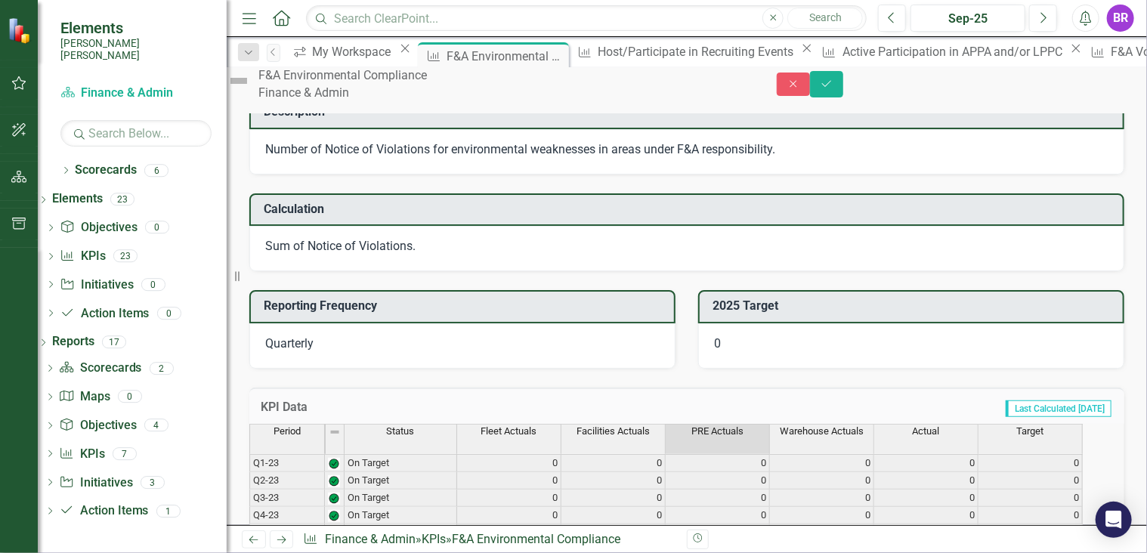
scroll to position [302, 0]
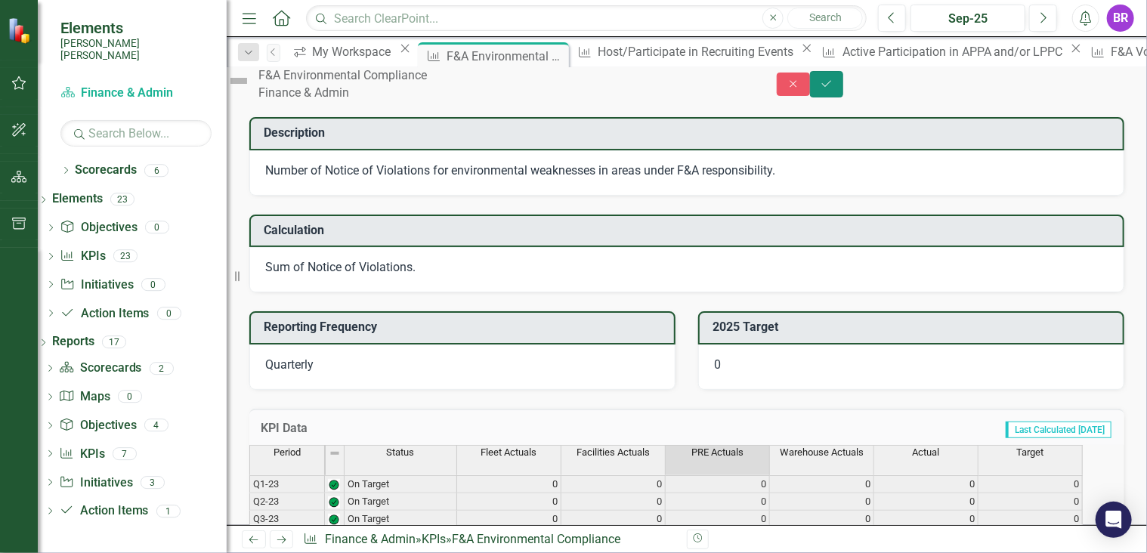
click at [843, 96] on button "Save" at bounding box center [826, 84] width 33 height 26
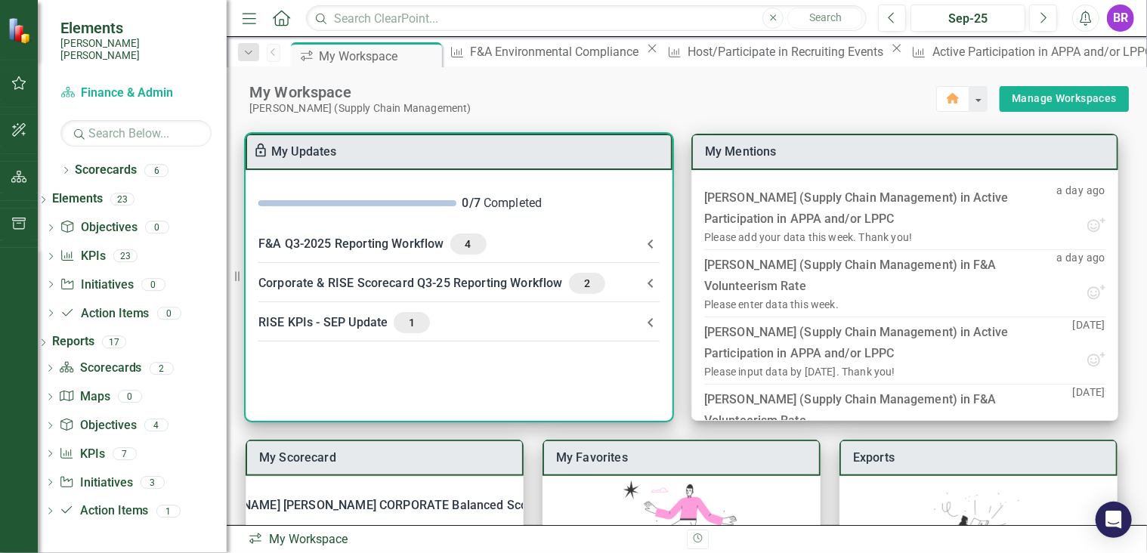
scroll to position [186, 0]
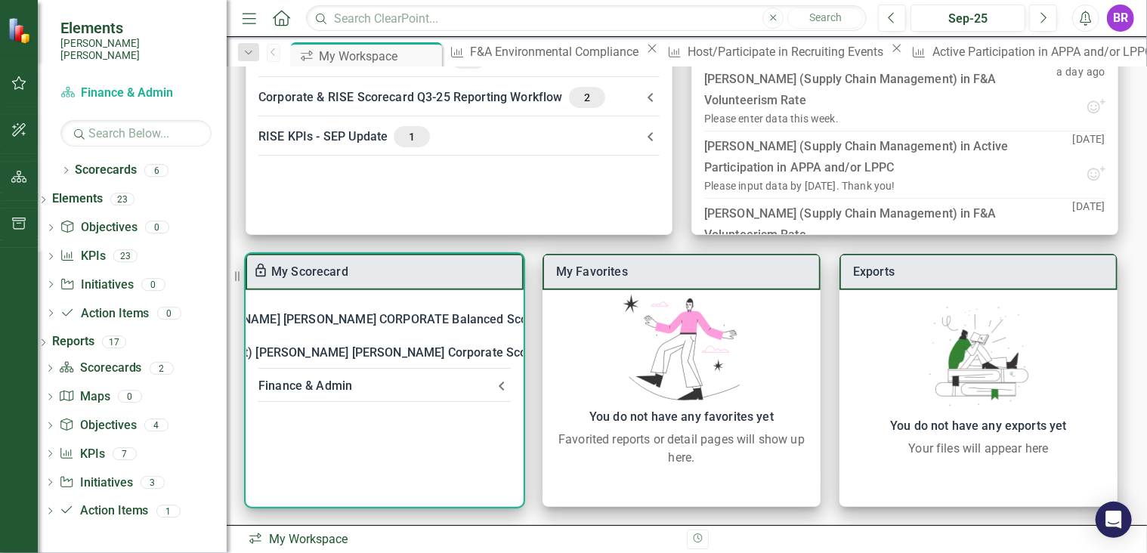
click at [381, 385] on div "Finance & Admin" at bounding box center [375, 385] width 234 height 21
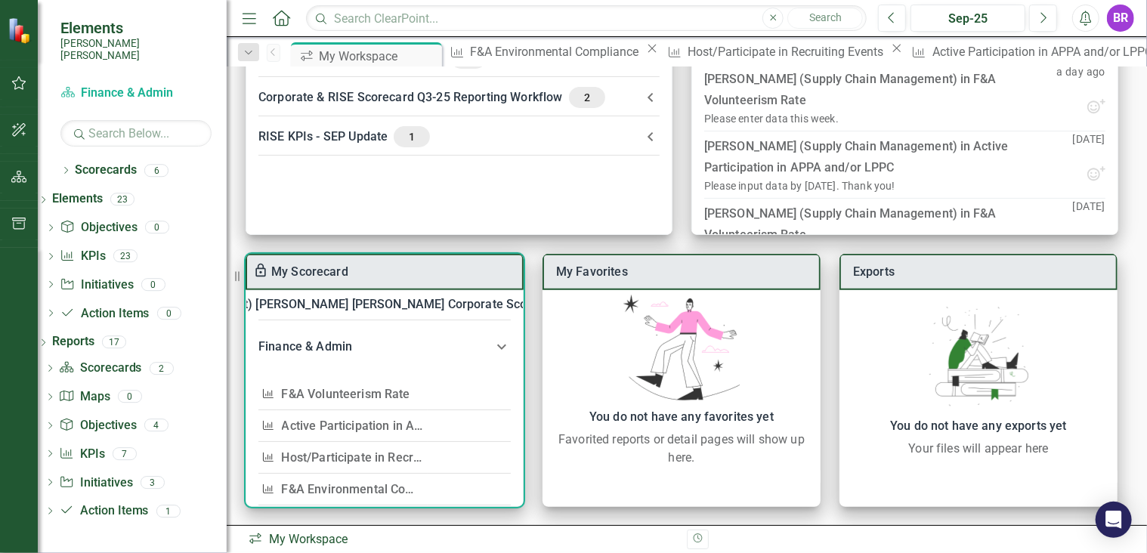
scroll to position [76, 0]
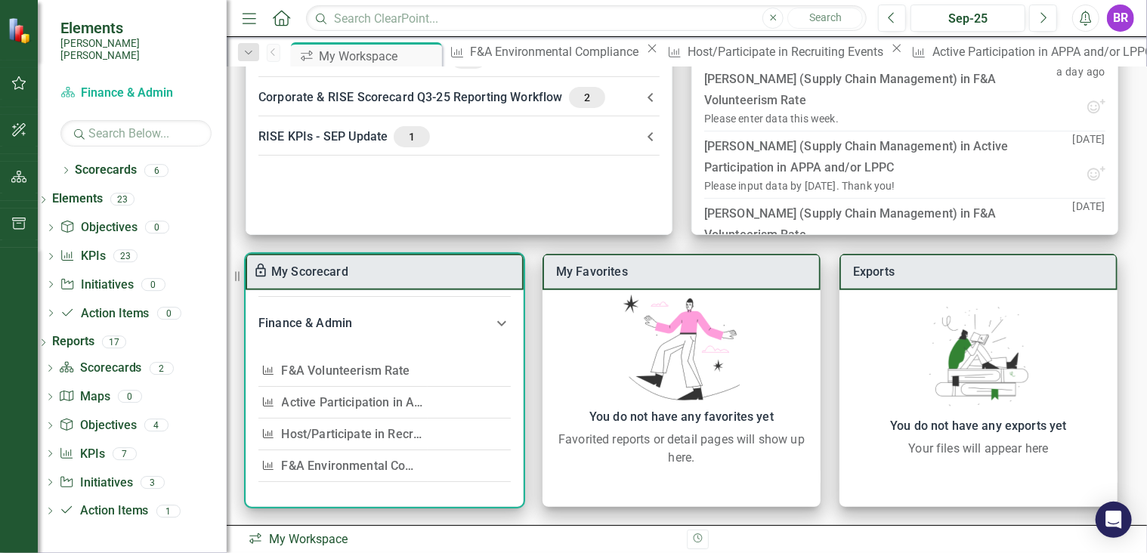
click at [325, 365] on link "F&A Volunteerism Rate" at bounding box center [346, 370] width 128 height 14
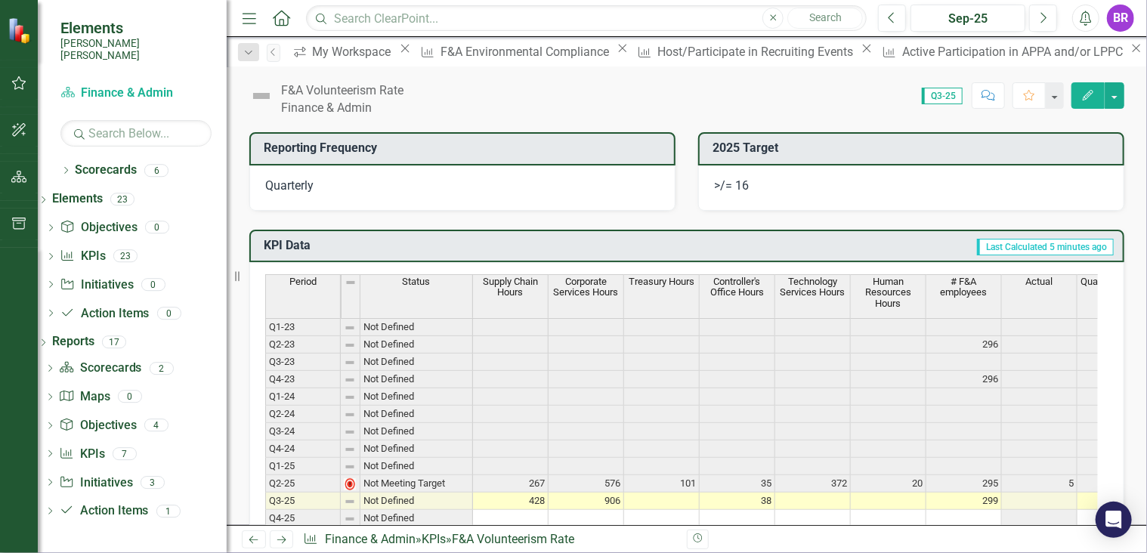
scroll to position [680, 0]
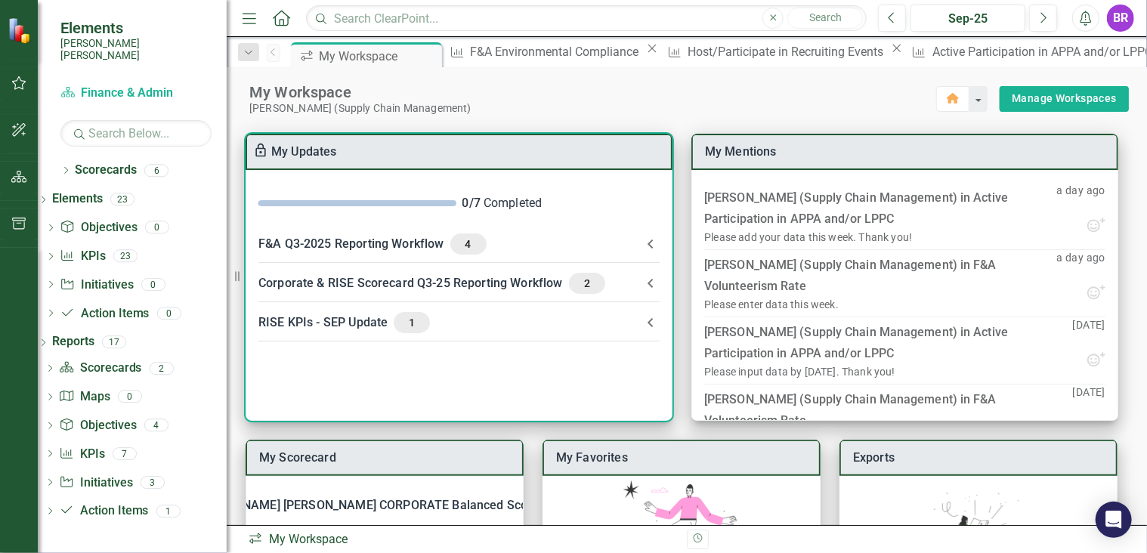
click at [557, 278] on div "Corporate & RISE Scorecard Q3-25 Reporting Workflow 2" at bounding box center [449, 283] width 383 height 21
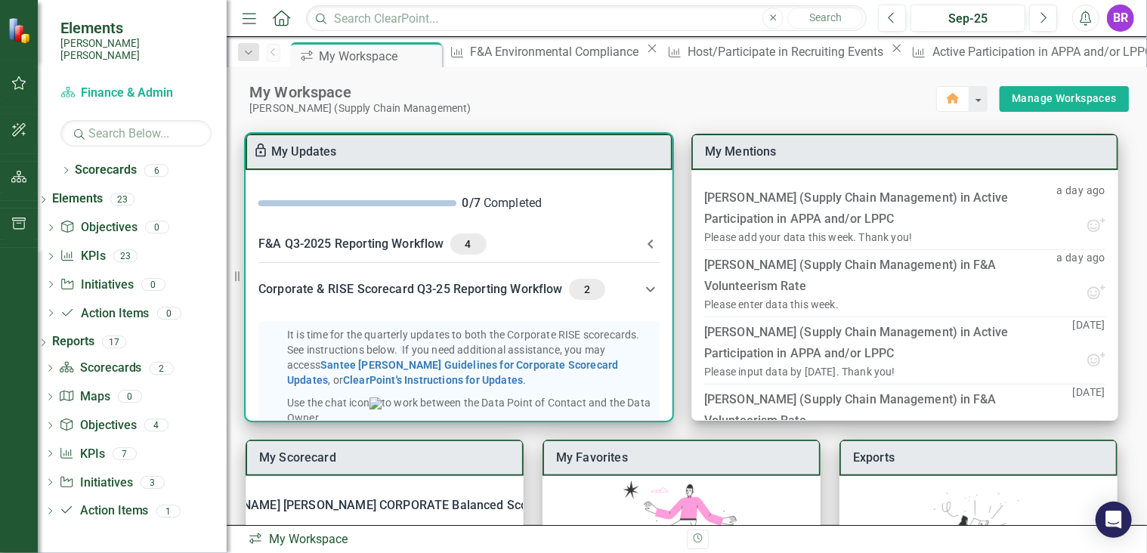
click at [465, 247] on span "4" at bounding box center [468, 244] width 24 height 14
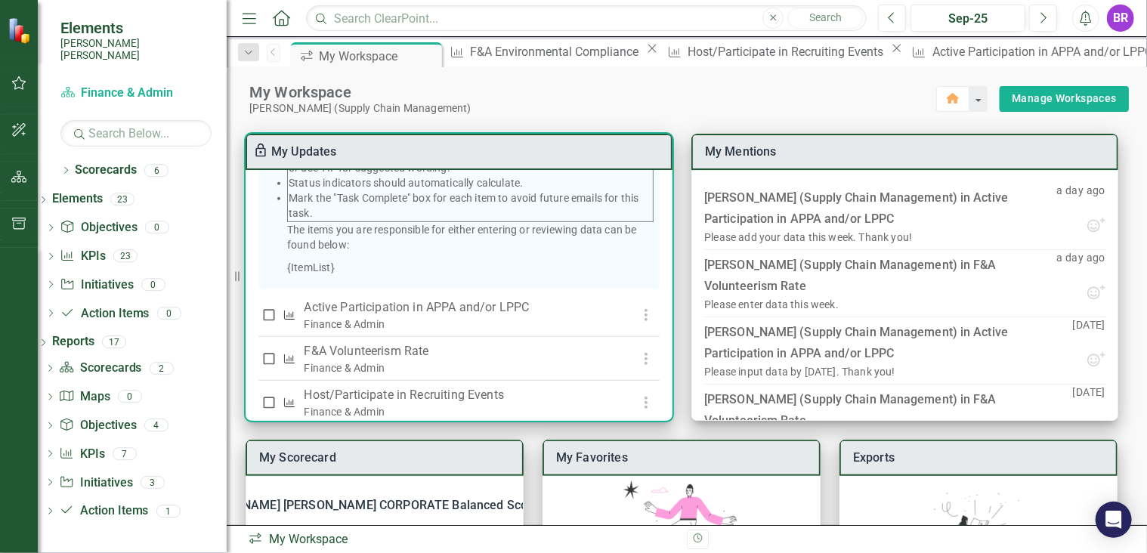
scroll to position [378, 0]
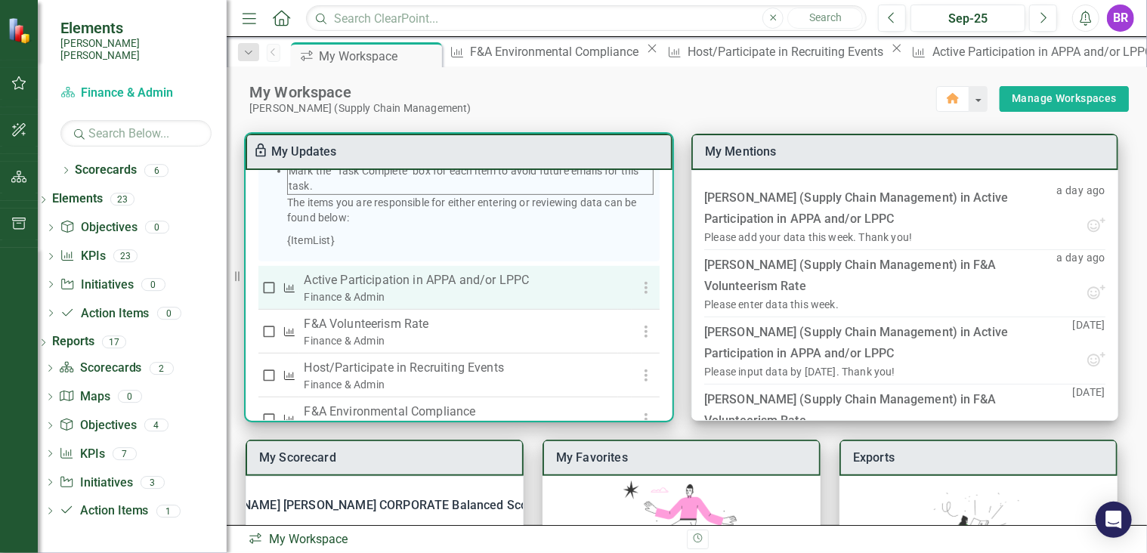
click at [465, 304] on div "Finance & Admin" at bounding box center [458, 296] width 309 height 15
click at [329, 304] on div "Finance & Admin" at bounding box center [458, 296] width 309 height 15
click at [343, 304] on div "Finance & Admin" at bounding box center [458, 296] width 309 height 15
drag, startPoint x: 343, startPoint y: 304, endPoint x: 538, endPoint y: 298, distance: 195.0
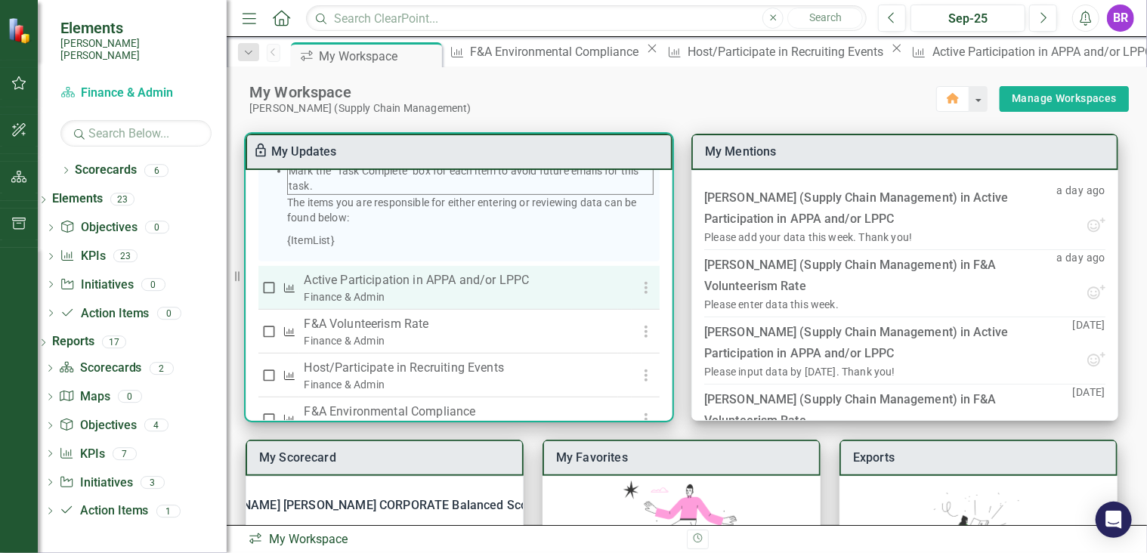
click at [538, 289] on p "Active Participation in APPA and/or LPPC" at bounding box center [458, 280] width 309 height 18
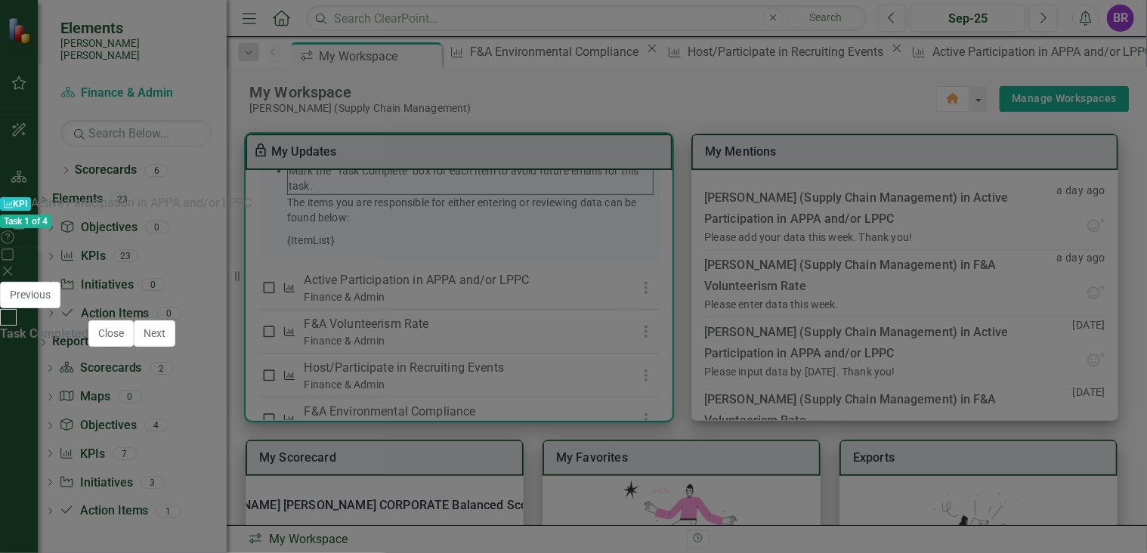
scroll to position [0, 0]
click at [1128, 212] on div "Task 1 of 4 Help Maximize Close" at bounding box center [573, 246] width 1147 height 69
click at [1107, 212] on div "Task 1 of 4 Help Maximize Close" at bounding box center [573, 246] width 1147 height 69
click at [15, 265] on icon "Close" at bounding box center [7, 271] width 15 height 12
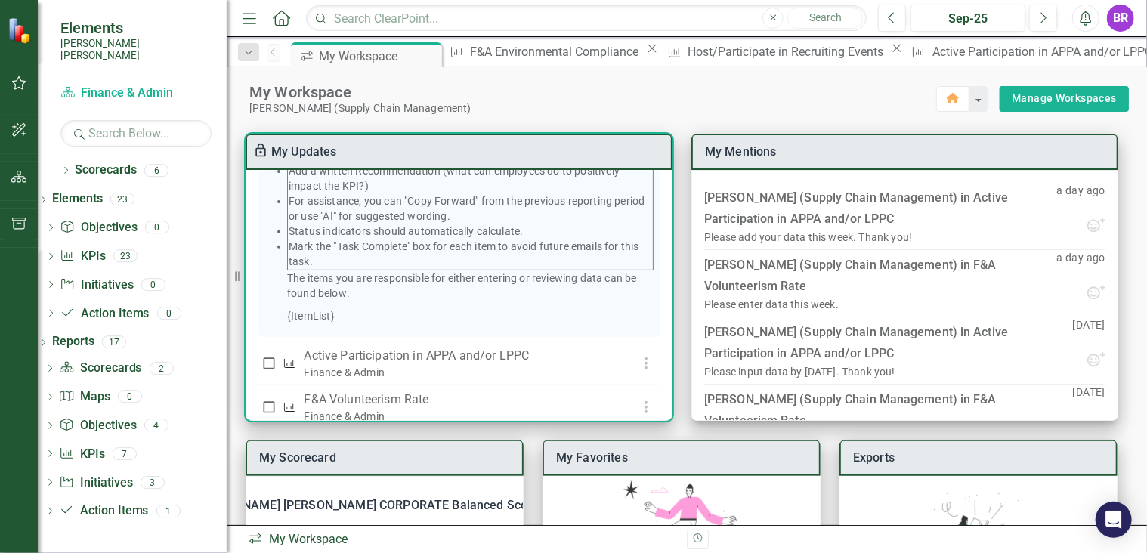
scroll to position [529, 0]
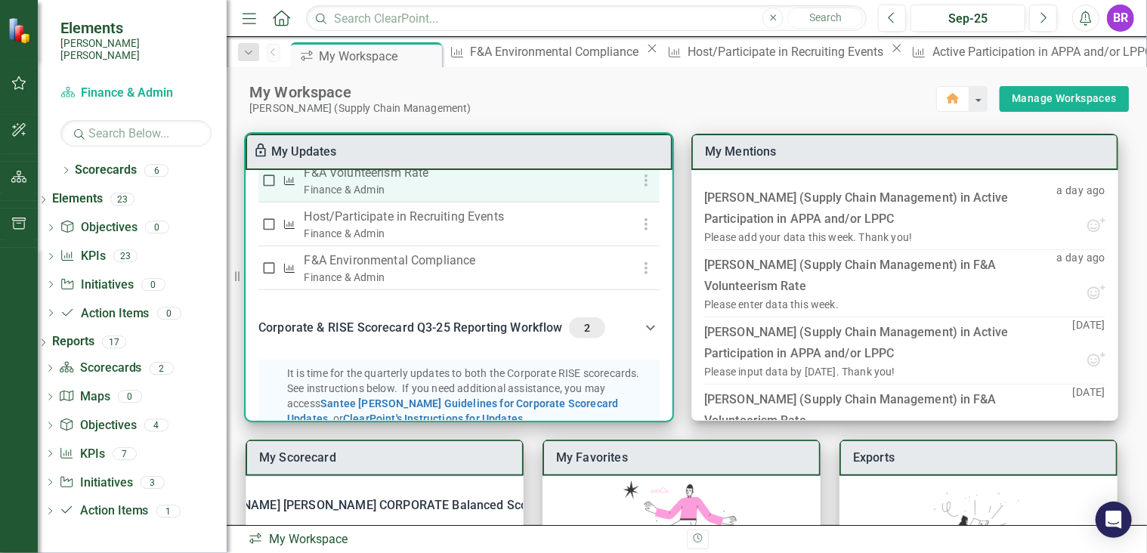
click at [393, 197] on div "Finance & Admin" at bounding box center [458, 189] width 309 height 15
click at [637, 190] on icon "button" at bounding box center [646, 180] width 18 height 18
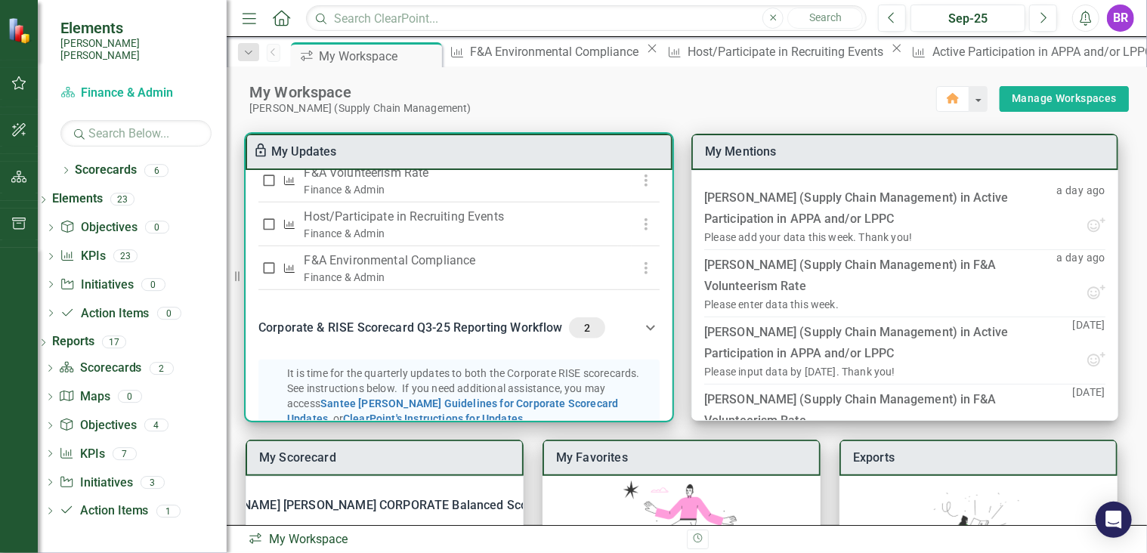
click at [354, 552] on div at bounding box center [573, 553] width 1147 height 0
click at [354, 197] on div "Finance & Admin" at bounding box center [458, 189] width 309 height 15
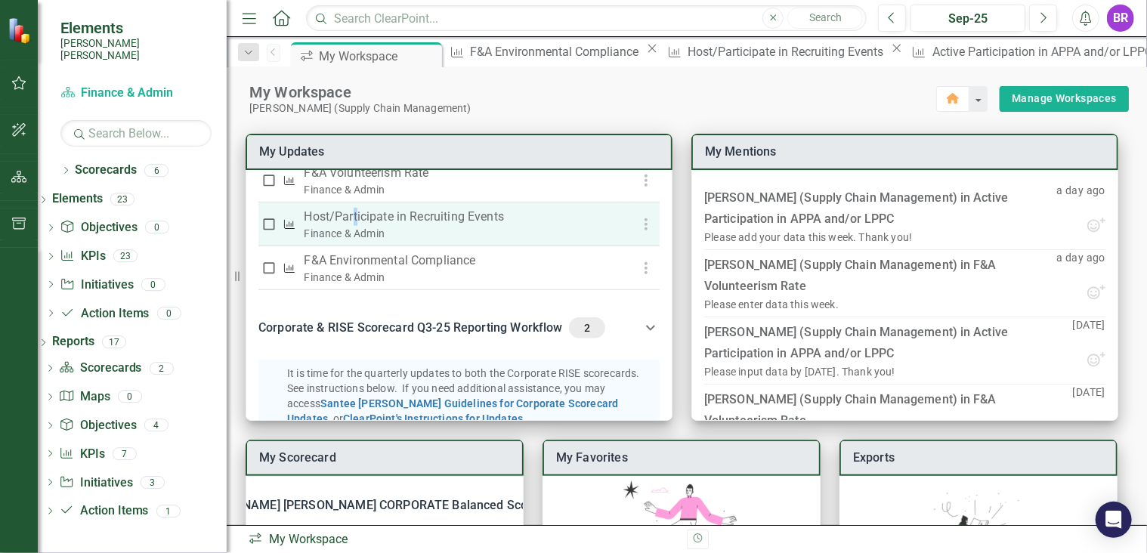
drag, startPoint x: 354, startPoint y: 208, endPoint x: 357, endPoint y: 235, distance: 27.3
click at [357, 226] on p "Host/Participate in Recruiting Events" at bounding box center [458, 217] width 309 height 18
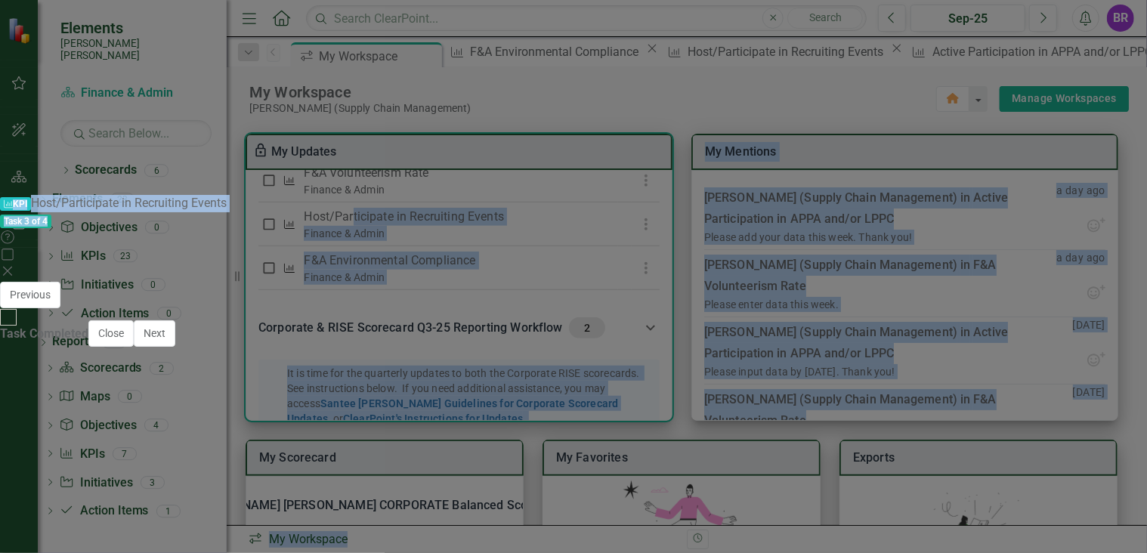
scroll to position [0, 0]
click at [15, 265] on icon "Close" at bounding box center [7, 271] width 15 height 12
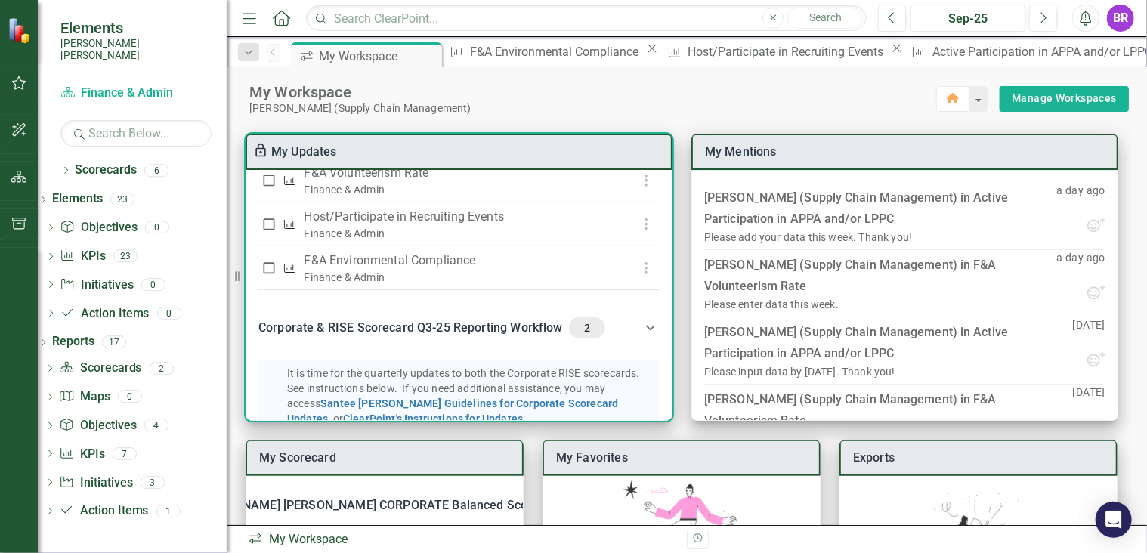
drag, startPoint x: 405, startPoint y: 316, endPoint x: 397, endPoint y: 330, distance: 16.6
click at [403, 316] on div "0 / 7 Completed F&A Q3-2025 Reporting Workflow 4 It is time to update the F&A D…" at bounding box center [458, 295] width 427 height 251
